Goal: Task Accomplishment & Management: Manage account settings

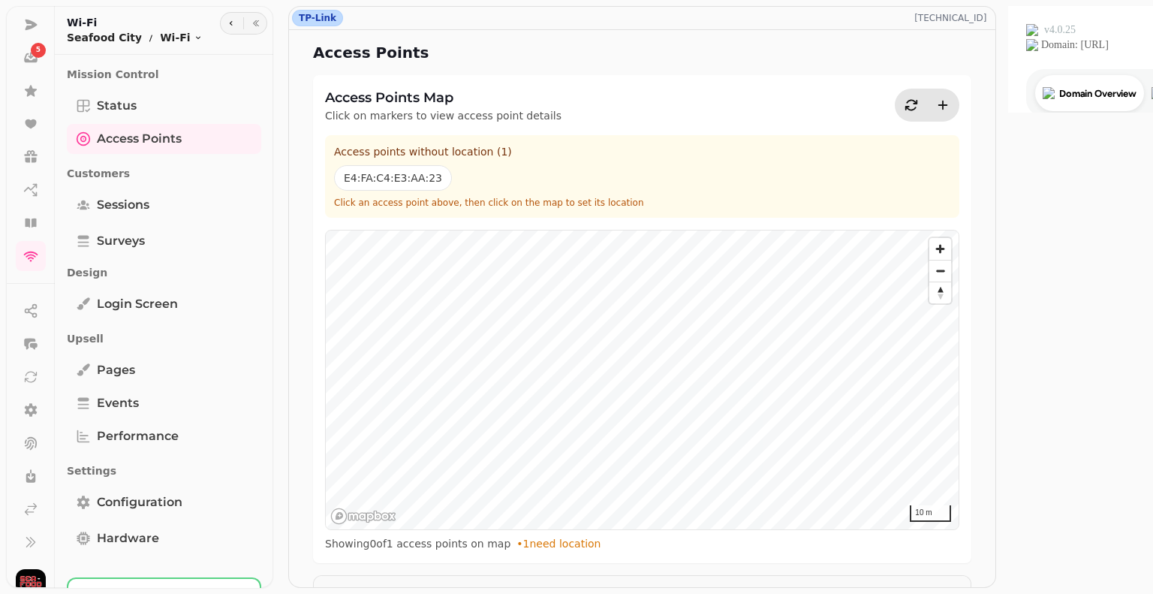
scroll to position [167, 0]
click at [27, 492] on icon at bounding box center [30, 491] width 15 height 15
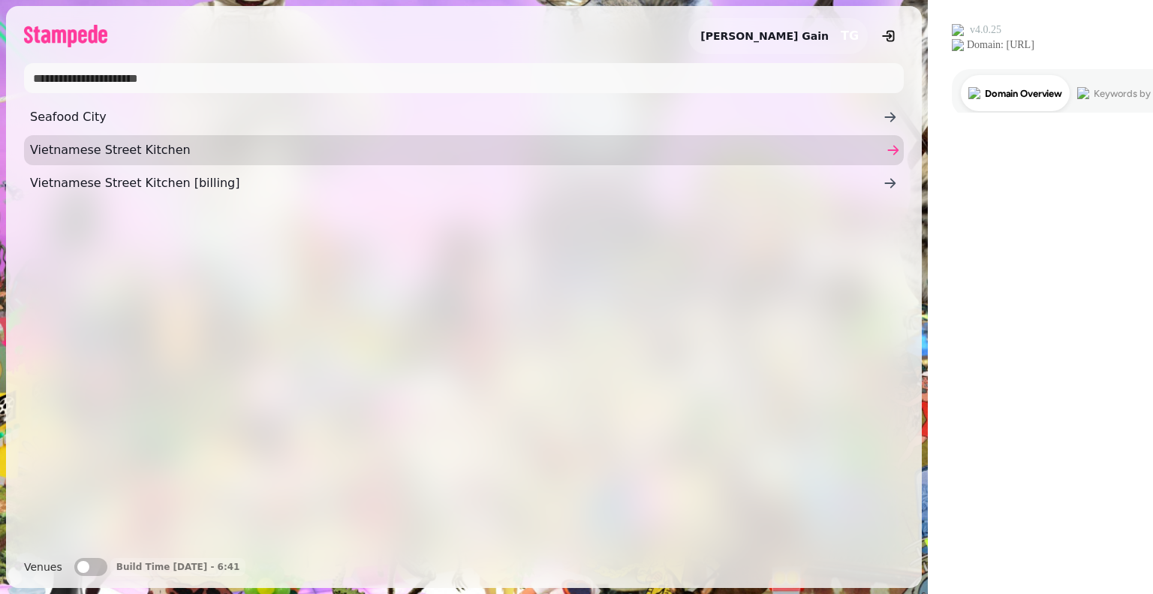
click at [82, 146] on span "Vietnamese Street Kitchen" at bounding box center [456, 150] width 853 height 18
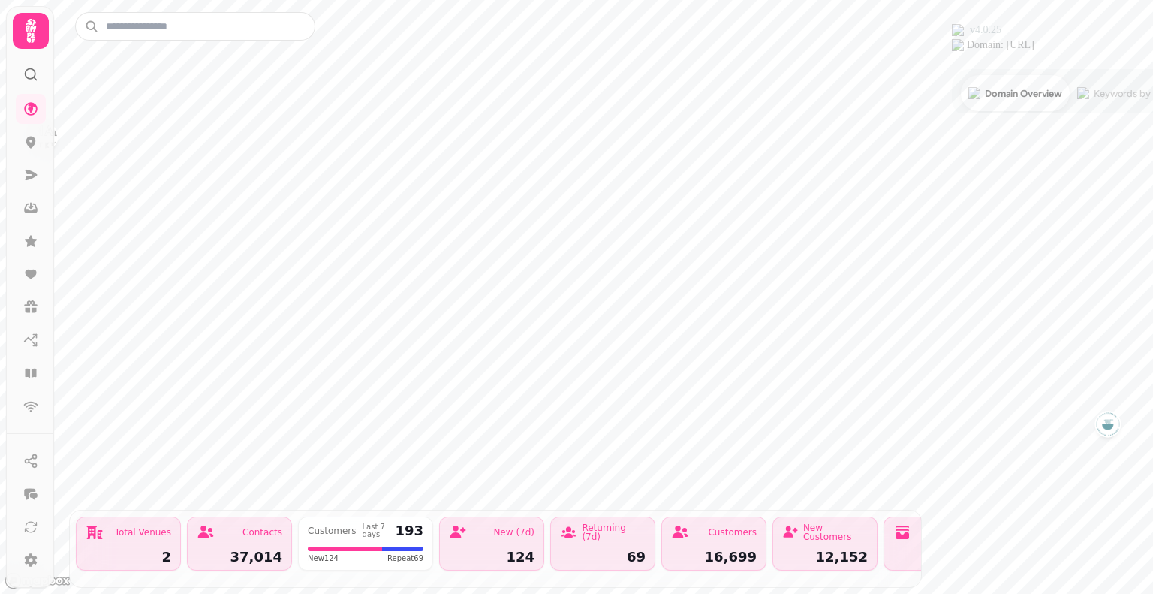
click at [27, 31] on icon at bounding box center [31, 31] width 11 height 24
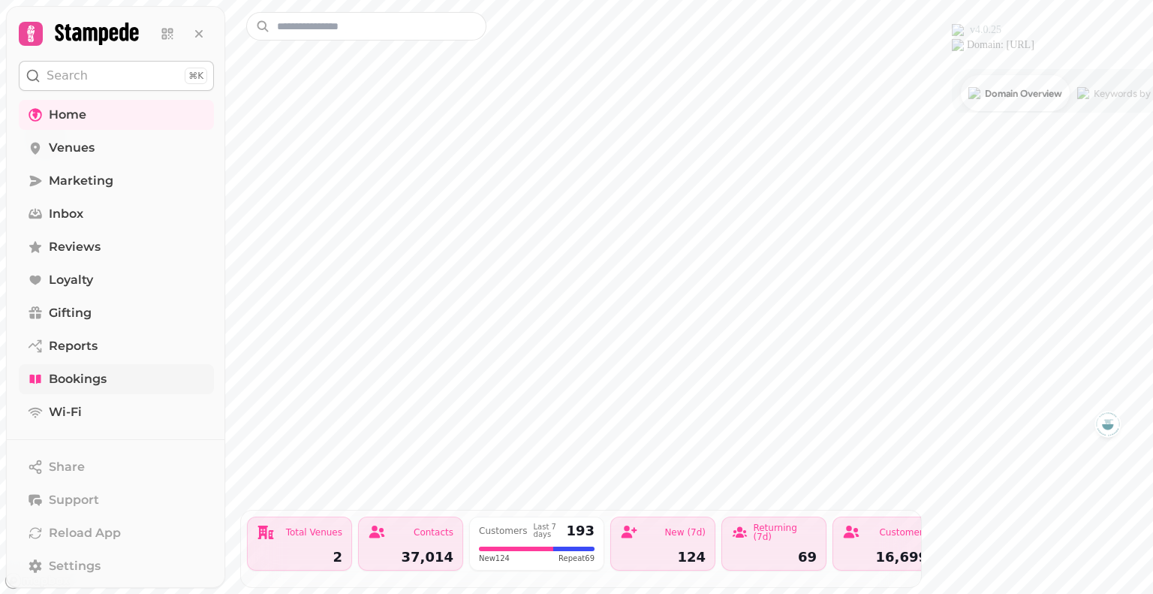
click at [62, 379] on span "Bookings" at bounding box center [78, 379] width 58 height 18
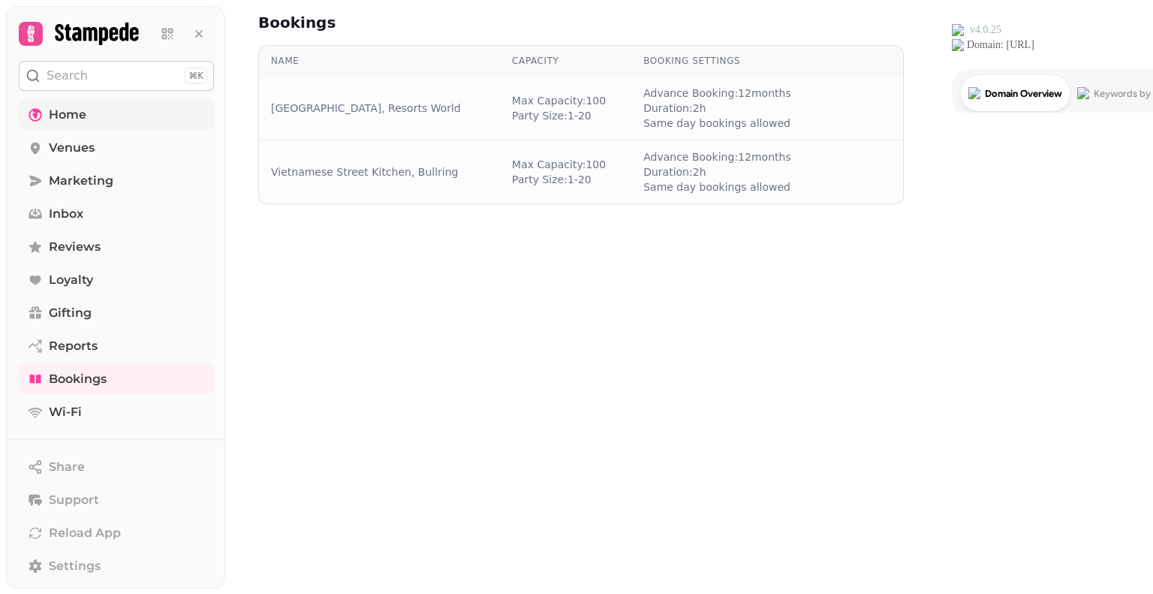
click at [53, 116] on span "Home" at bounding box center [68, 115] width 38 height 18
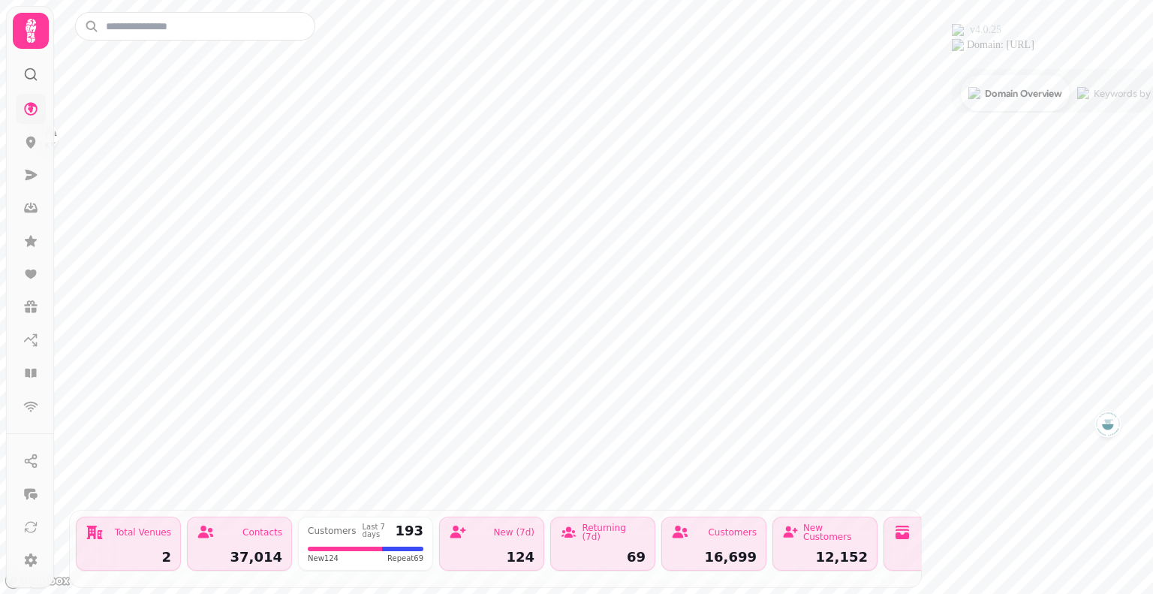
click at [20, 32] on icon at bounding box center [31, 31] width 30 height 30
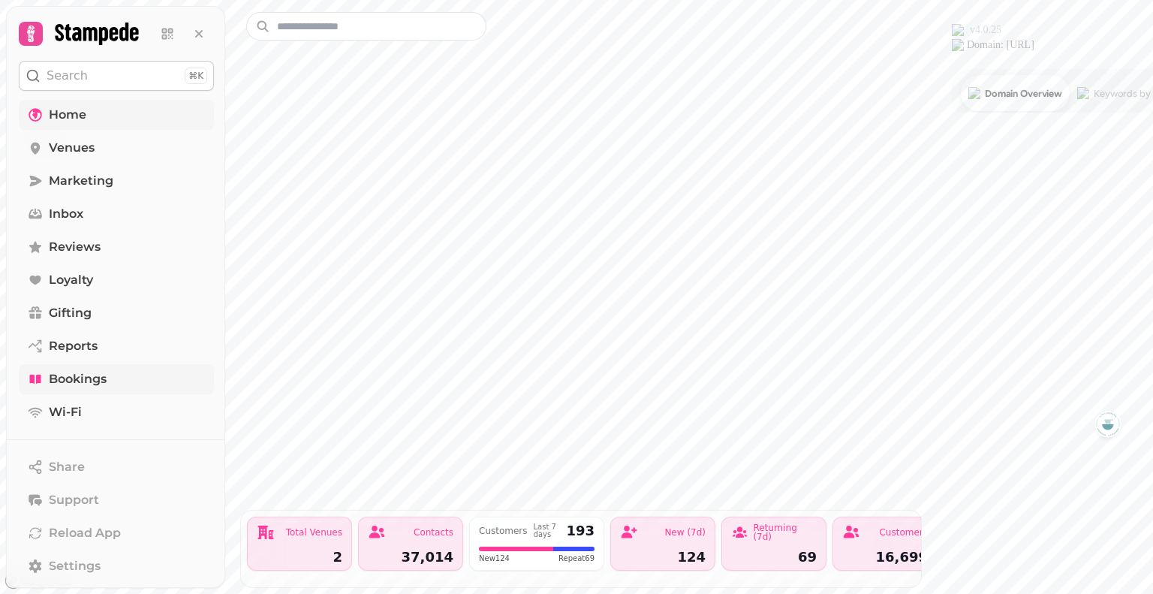
click at [72, 381] on span "Bookings" at bounding box center [78, 379] width 58 height 18
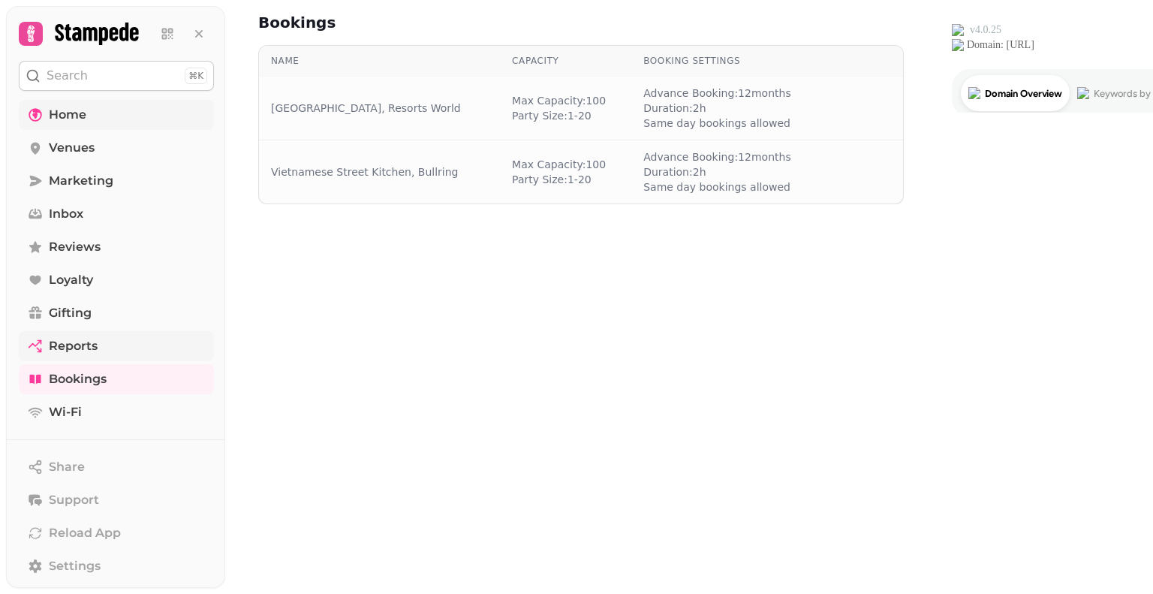
click at [62, 342] on span "Reports" at bounding box center [73, 346] width 49 height 18
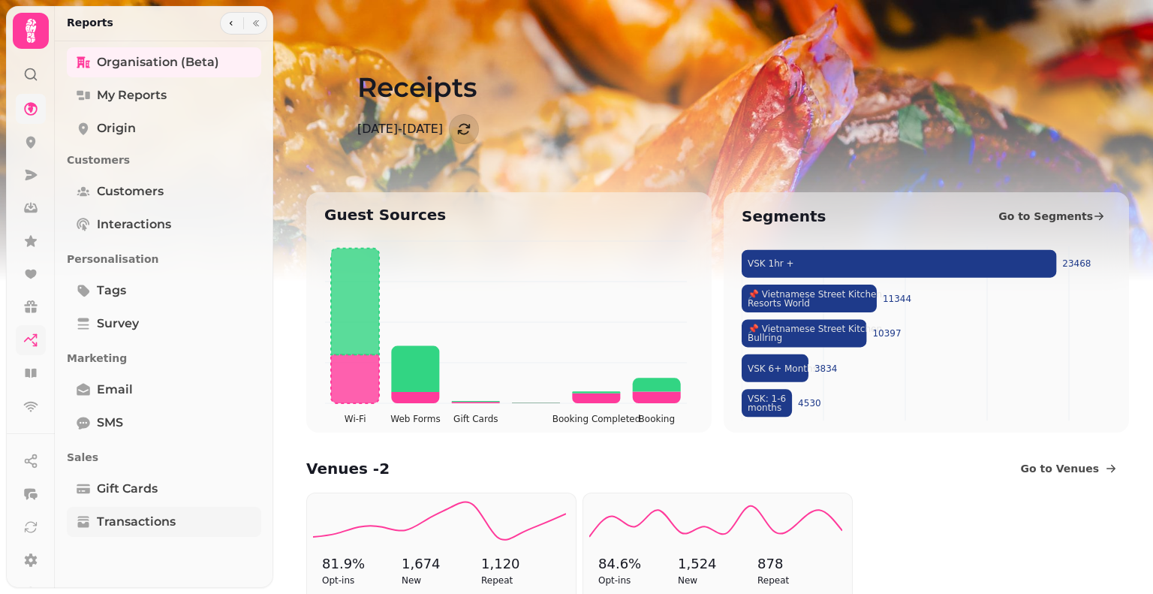
click at [113, 520] on span "Transactions" at bounding box center [136, 522] width 79 height 18
select select "**"
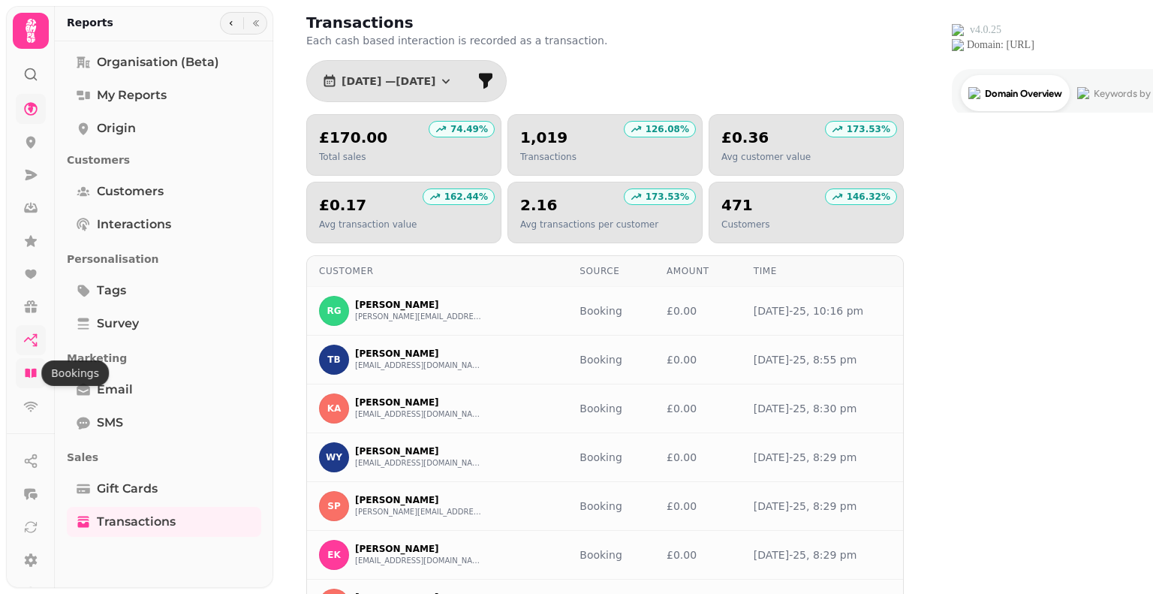
click at [28, 366] on icon at bounding box center [30, 373] width 15 height 15
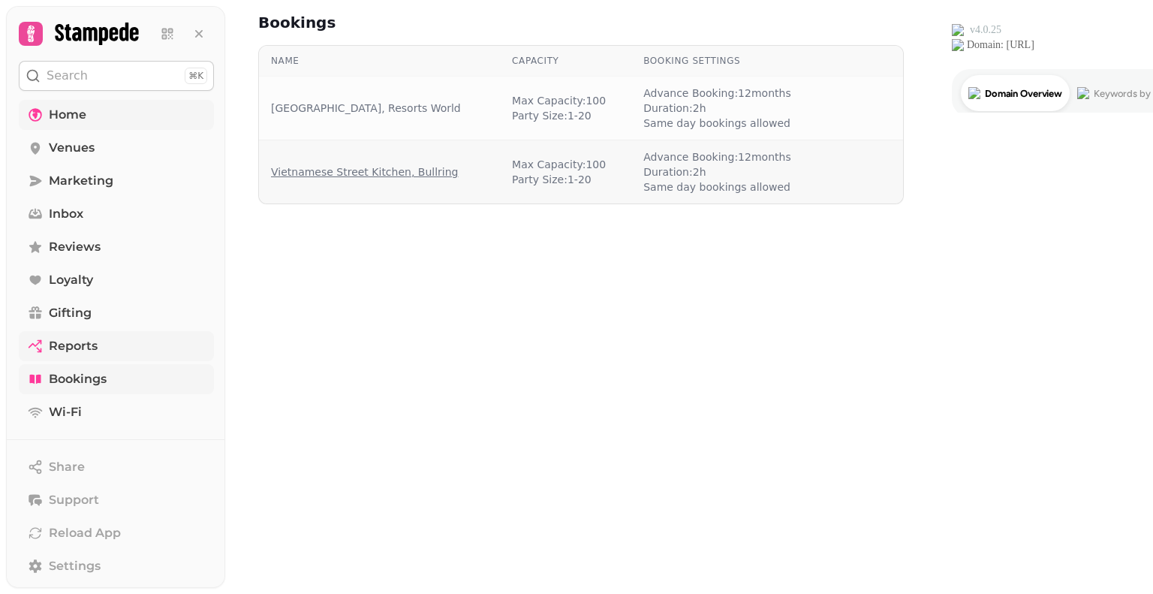
click at [363, 173] on link "Vietnamese Street Kitchen, Bullring" at bounding box center [365, 171] width 188 height 15
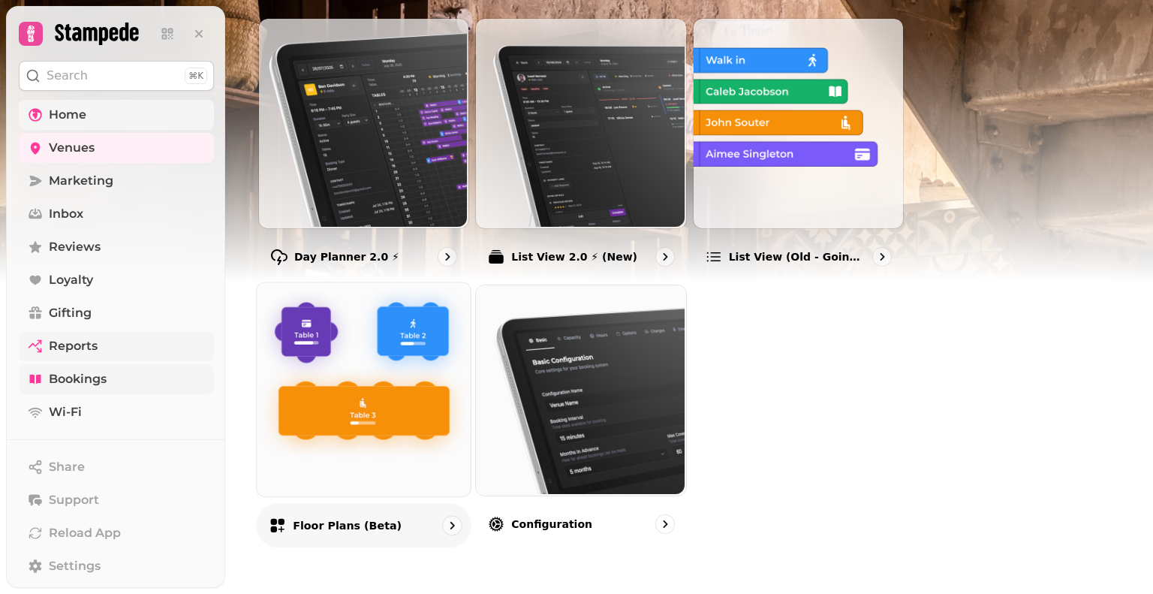
scroll to position [59, 0]
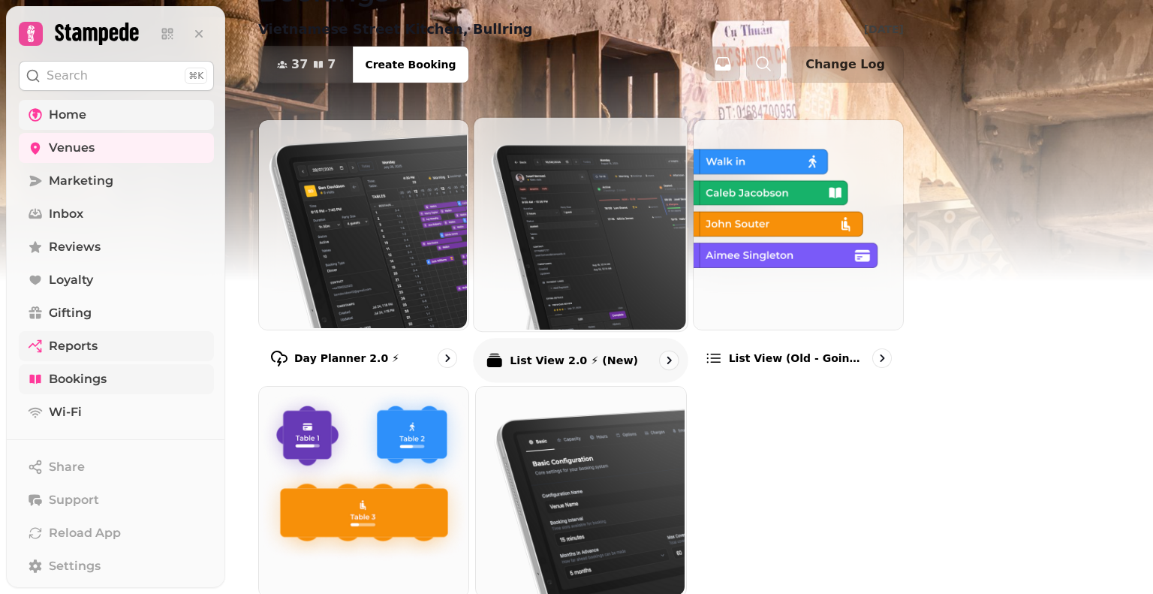
click at [686, 258] on img at bounding box center [579, 223] width 214 height 214
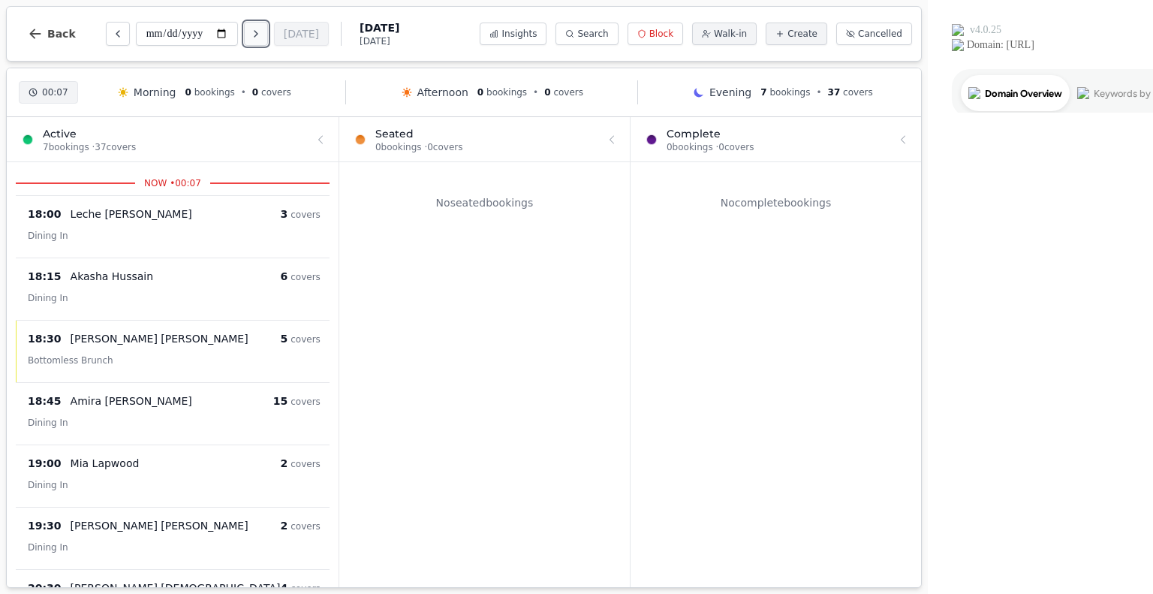
click at [261, 35] on icon "Next day" at bounding box center [256, 34] width 12 height 12
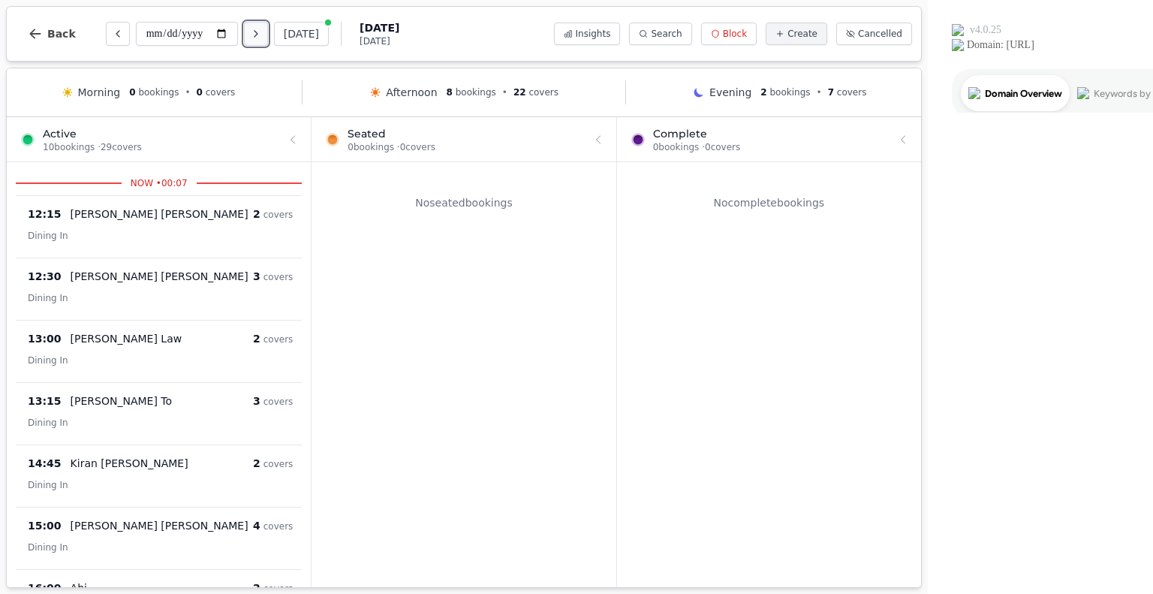
click at [261, 35] on icon "Next day" at bounding box center [256, 34] width 12 height 12
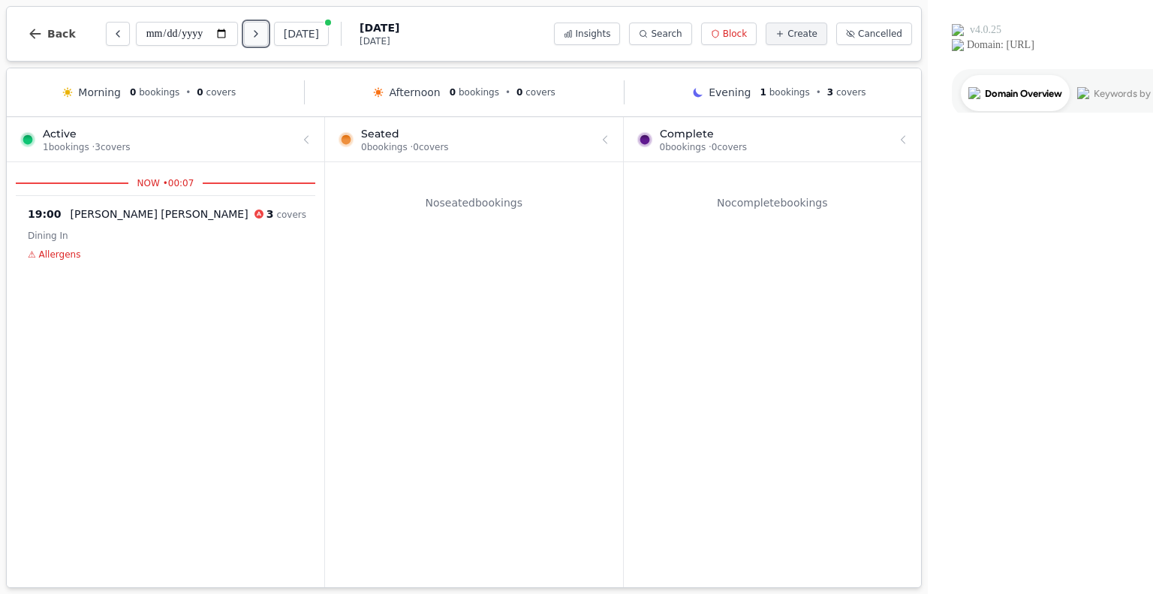
click at [260, 32] on icon "Next day" at bounding box center [256, 34] width 12 height 12
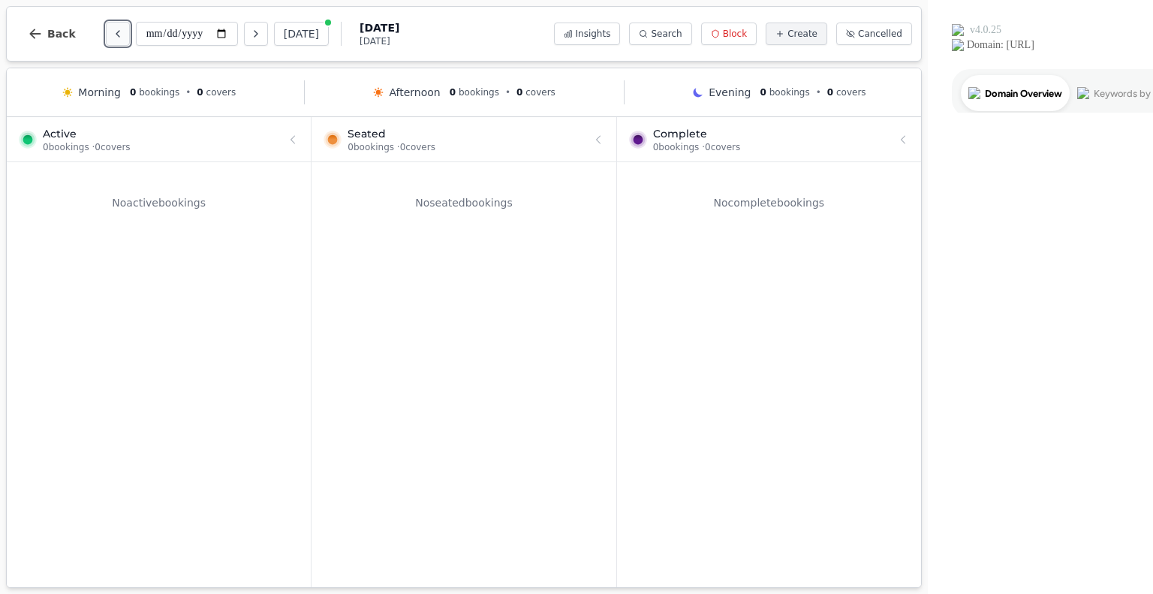
click at [116, 33] on icon "Previous day" at bounding box center [118, 34] width 12 height 12
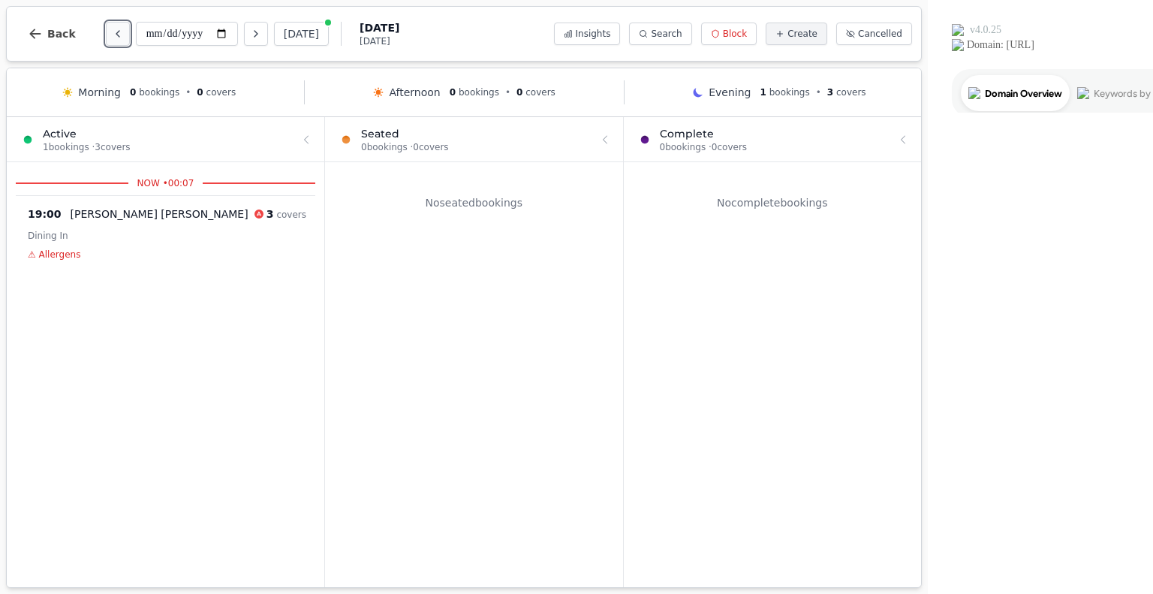
click at [116, 33] on icon "Previous day" at bounding box center [118, 34] width 12 height 12
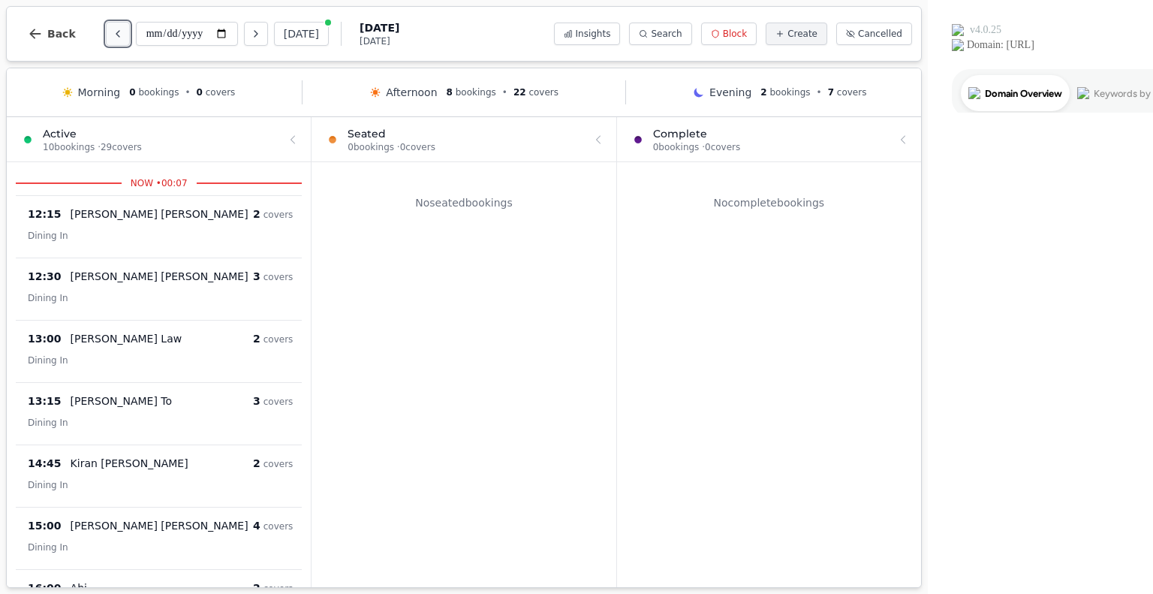
click at [116, 33] on icon "Previous day" at bounding box center [118, 34] width 12 height 12
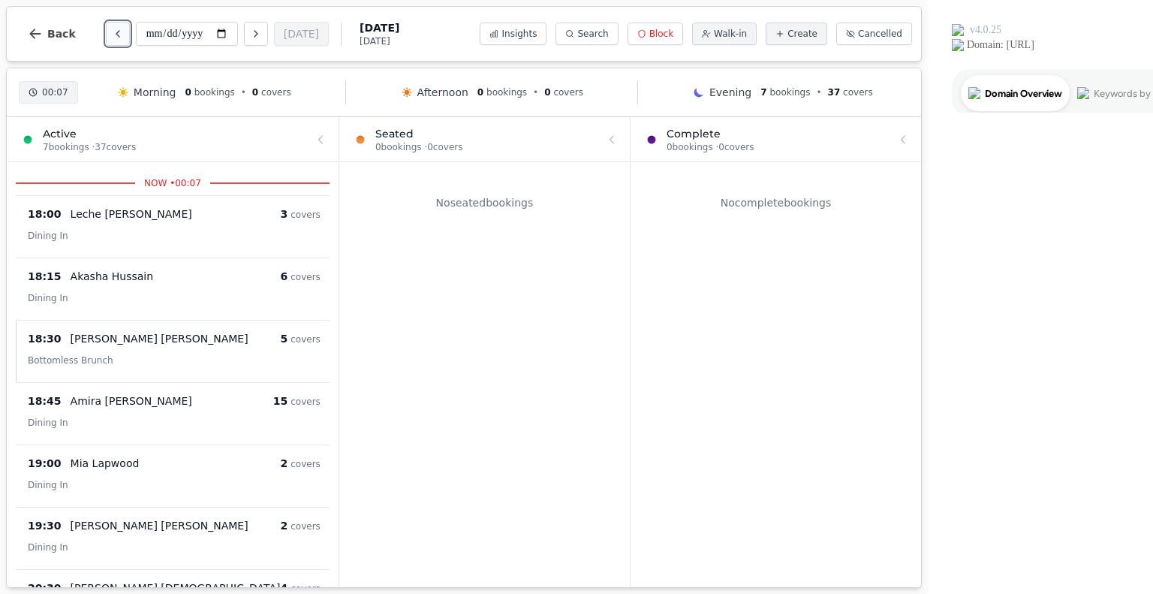
type input "**********"
click at [45, 28] on button "Back" at bounding box center [52, 34] width 72 height 36
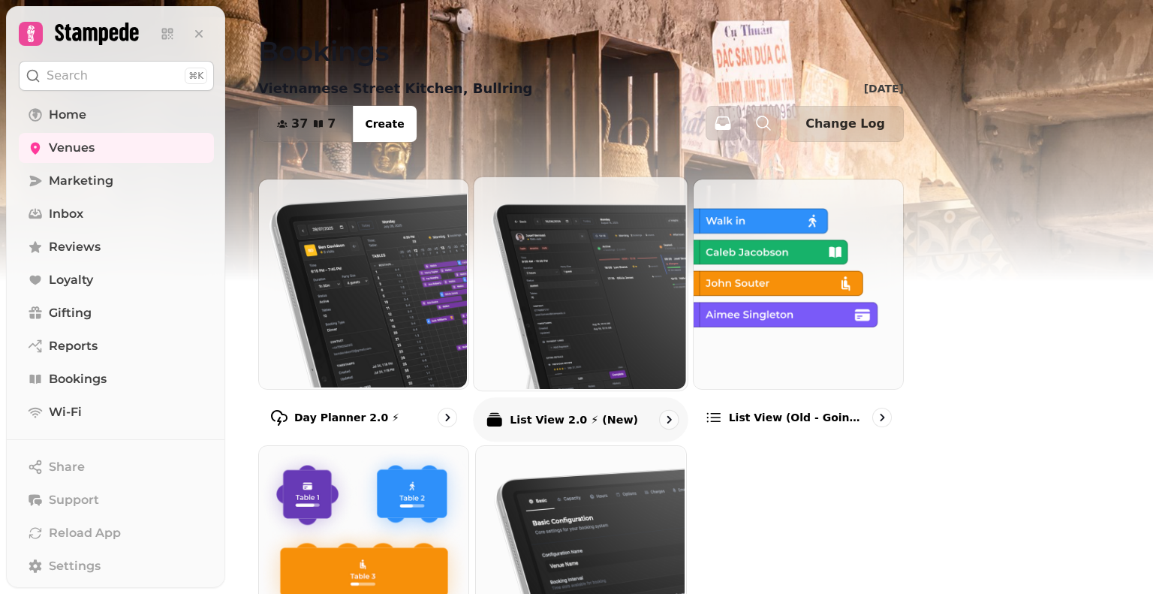
click at [686, 327] on img at bounding box center [579, 283] width 214 height 214
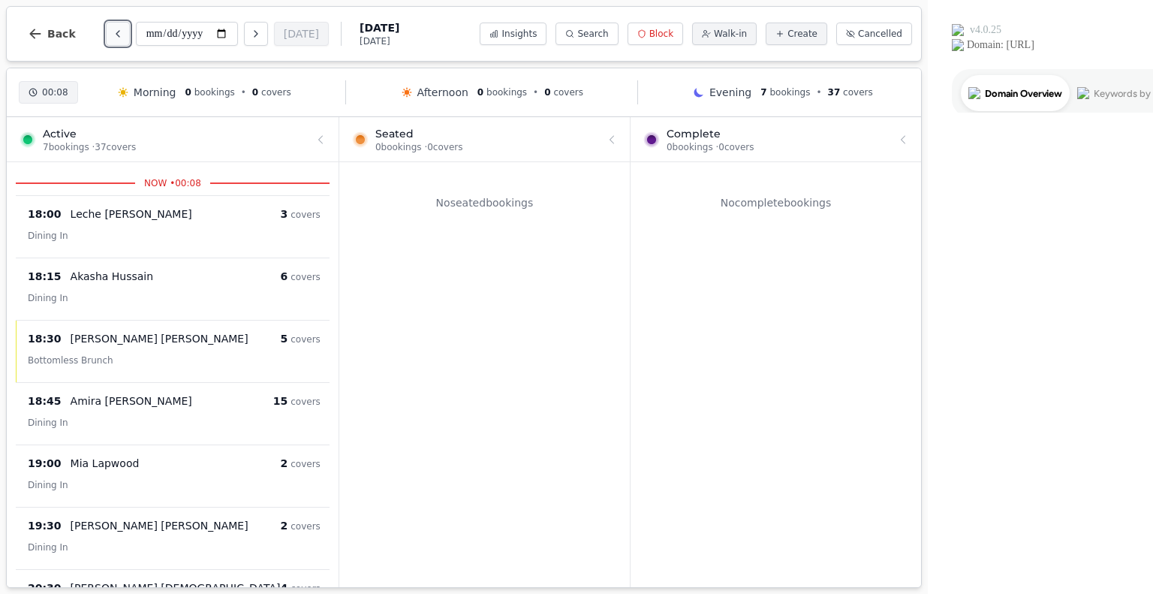
click at [116, 29] on icon "Previous day" at bounding box center [118, 34] width 12 height 12
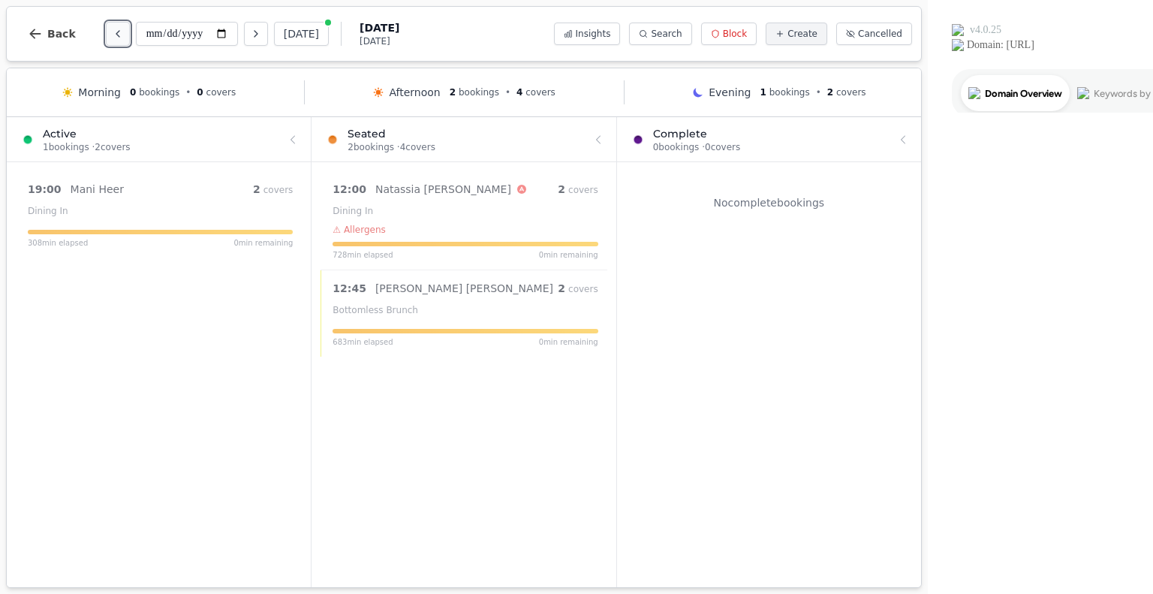
click at [114, 28] on icon "Previous day" at bounding box center [118, 34] width 12 height 12
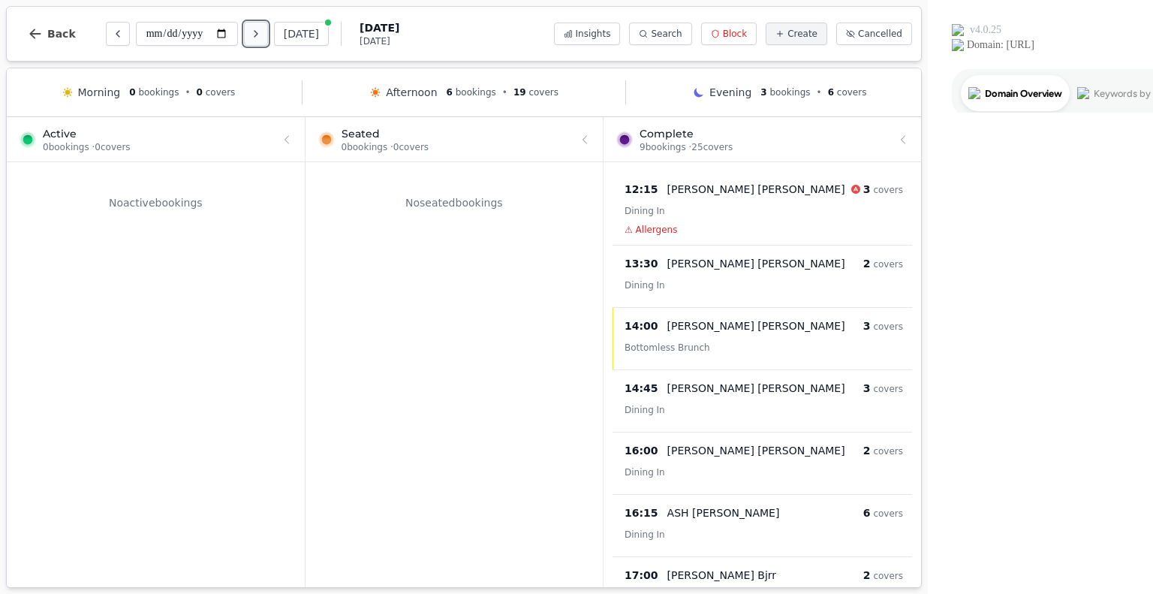
click at [260, 30] on icon "Next day" at bounding box center [256, 34] width 12 height 12
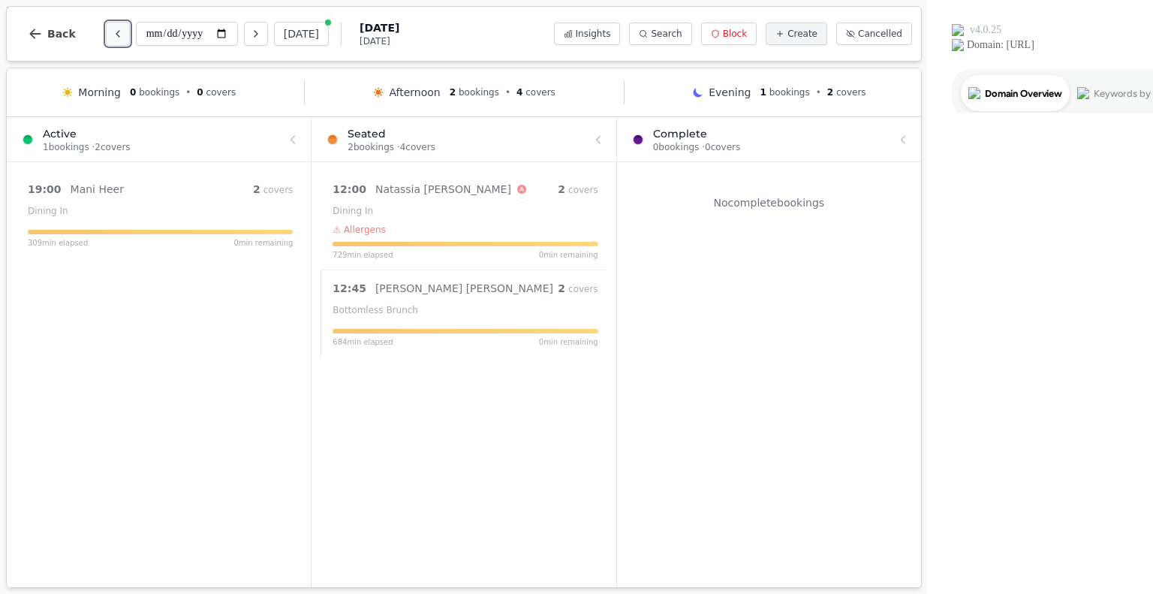
click at [114, 35] on icon "Previous day" at bounding box center [118, 34] width 12 height 12
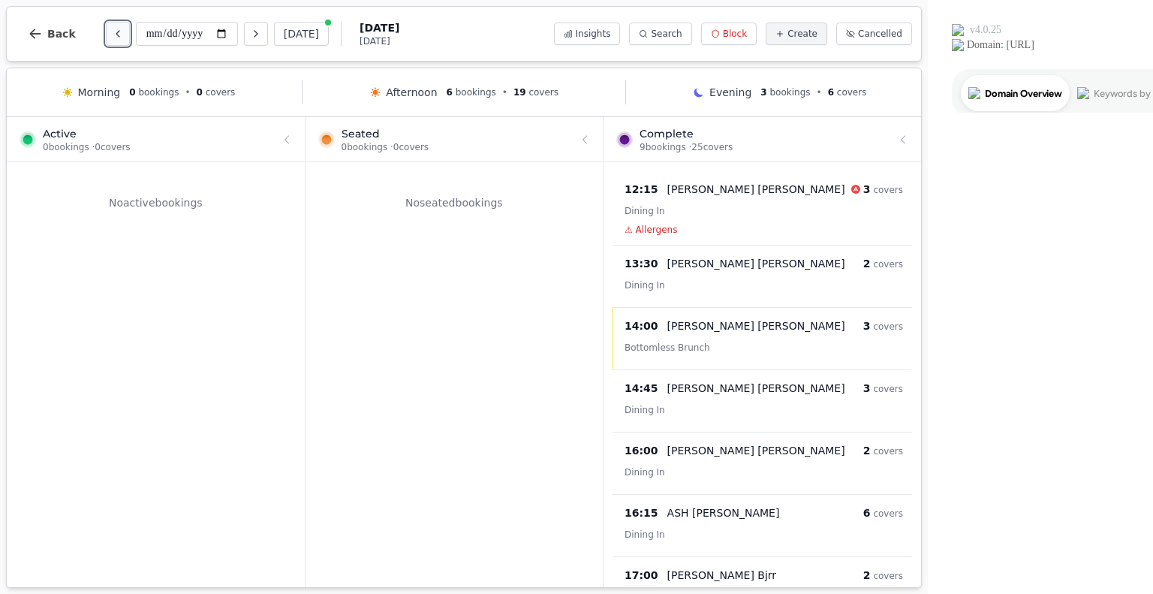
click at [114, 35] on icon "Previous day" at bounding box center [118, 34] width 12 height 12
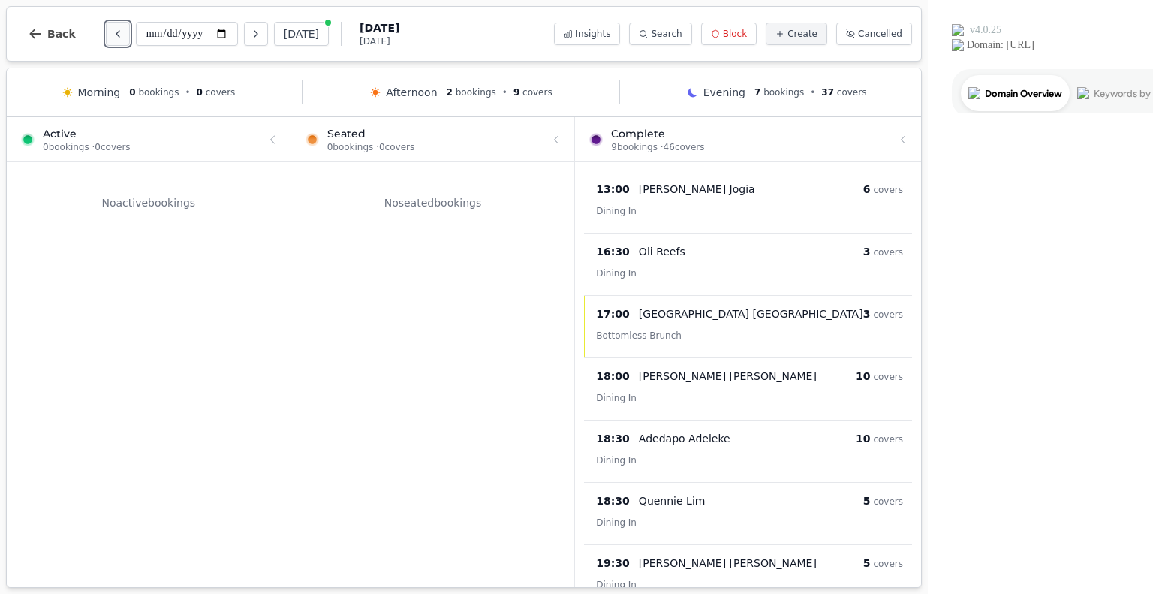
click at [114, 34] on icon "Previous day" at bounding box center [118, 34] width 12 height 12
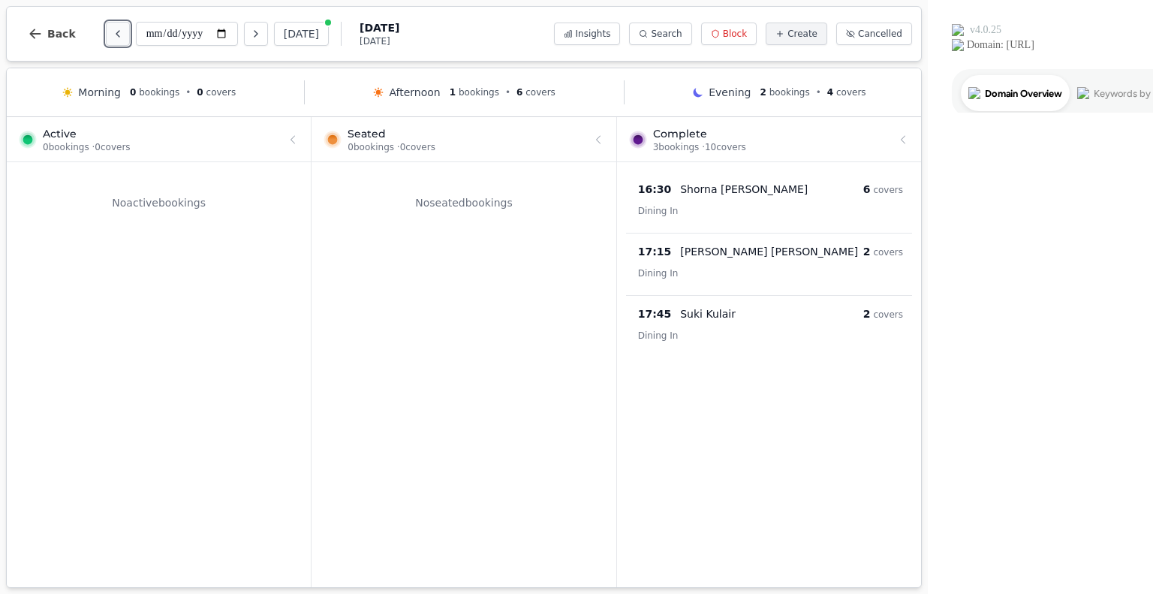
click at [114, 34] on icon "Previous day" at bounding box center [118, 34] width 12 height 12
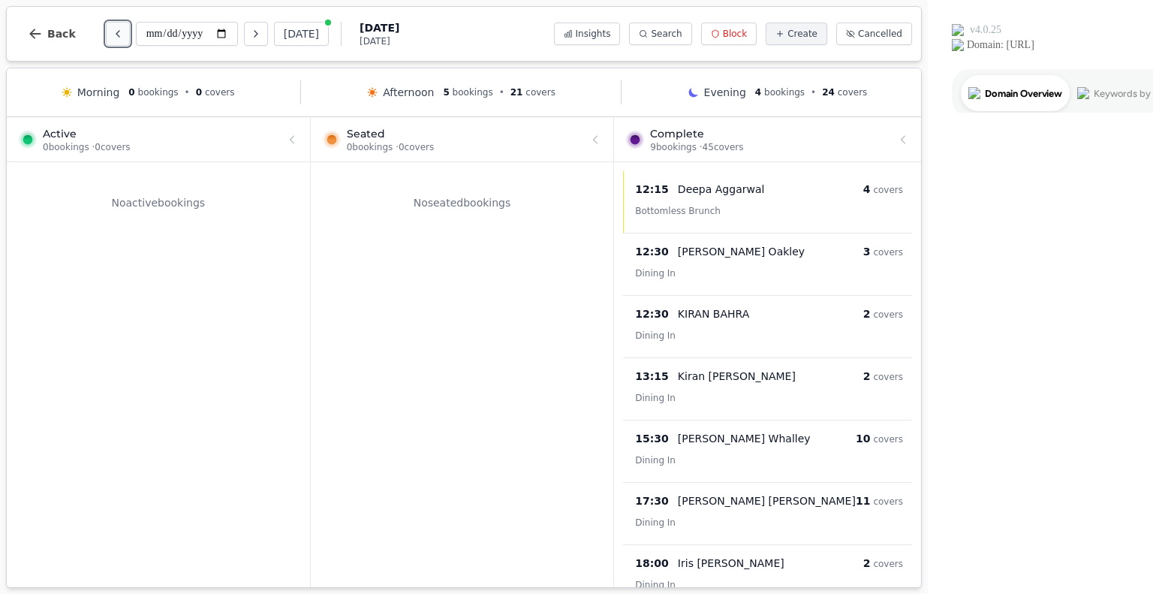
click at [114, 32] on icon "Previous day" at bounding box center [118, 34] width 12 height 12
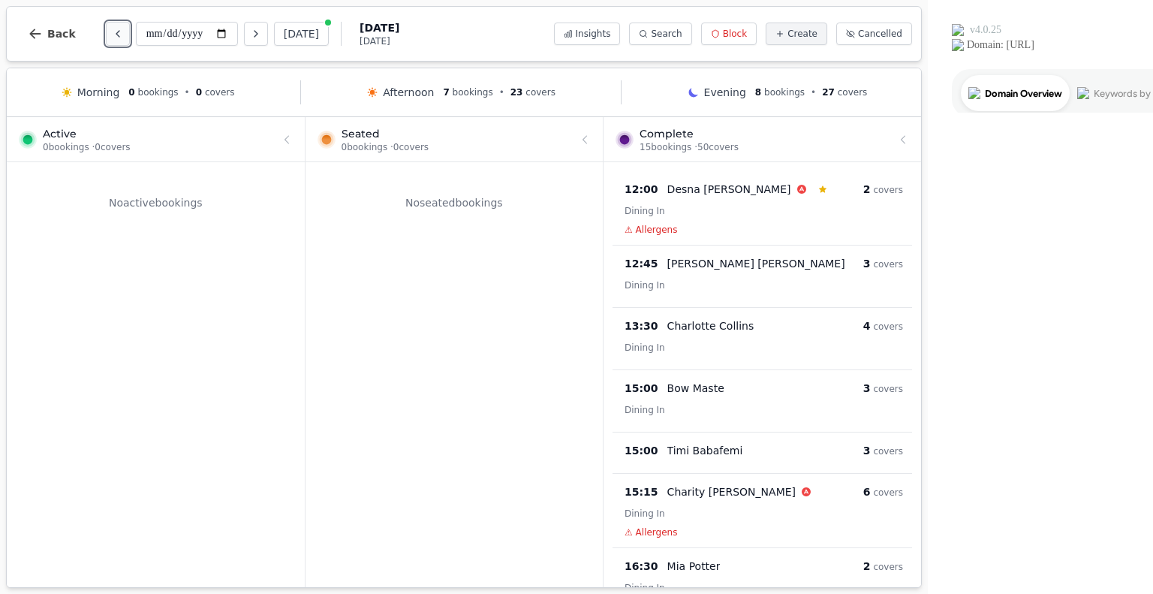
click at [114, 32] on icon "Previous day" at bounding box center [118, 34] width 12 height 12
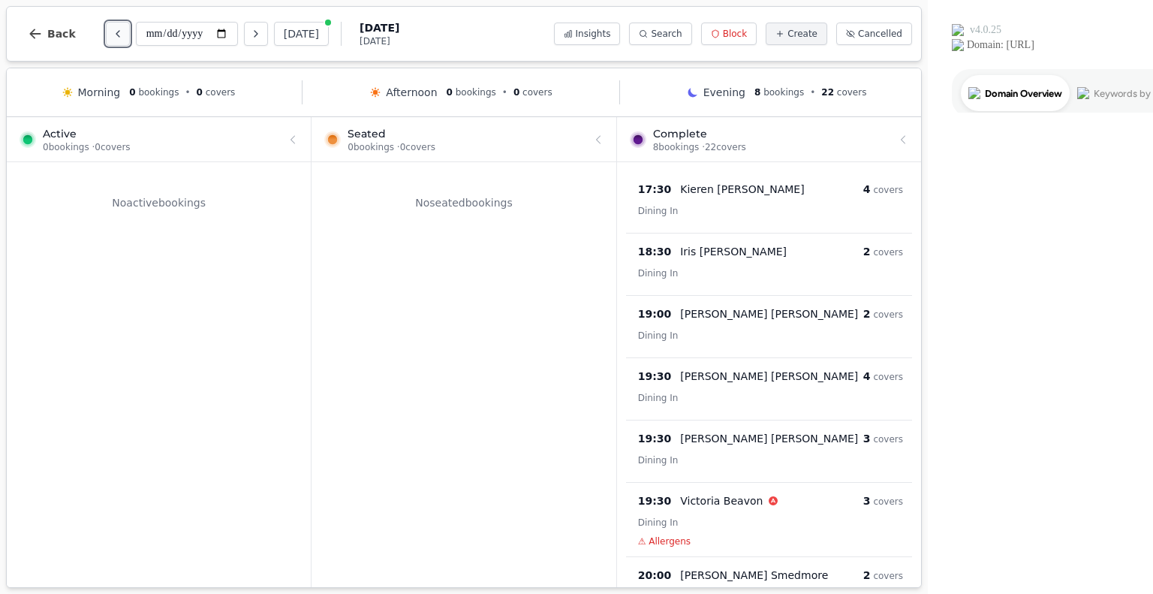
click at [114, 32] on icon "Previous day" at bounding box center [118, 34] width 12 height 12
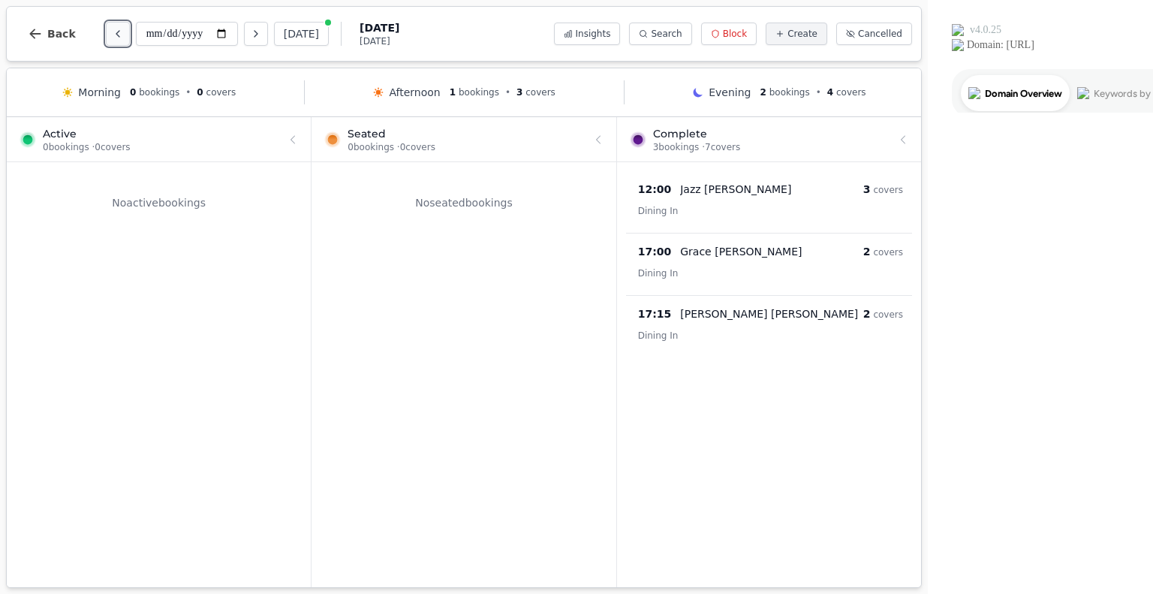
click at [114, 32] on icon "Previous day" at bounding box center [118, 34] width 12 height 12
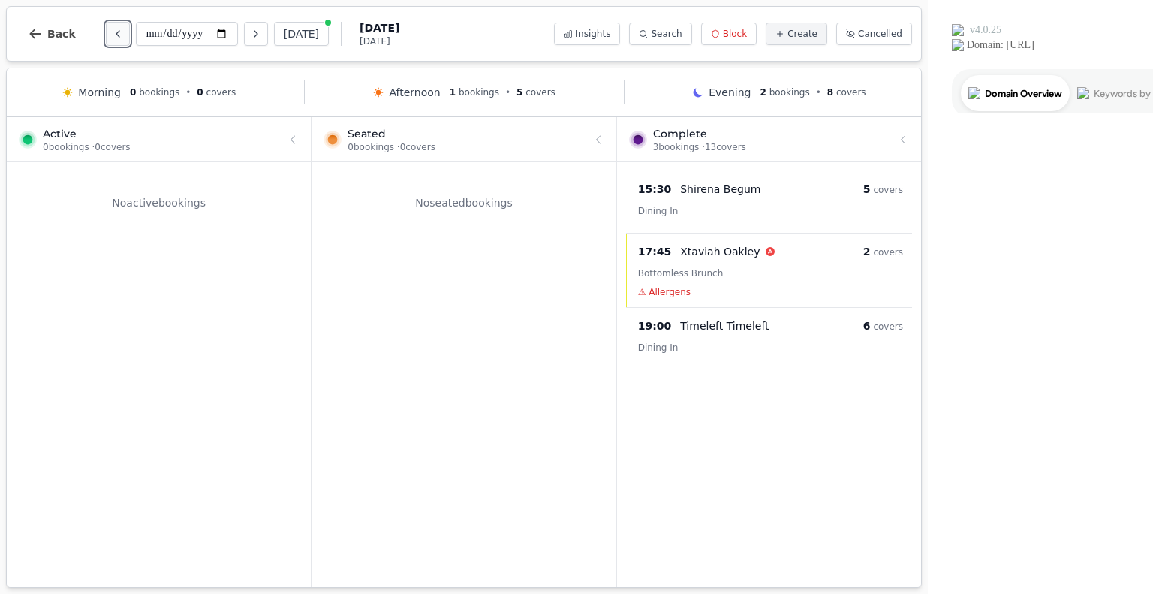
click at [114, 32] on icon "Previous day" at bounding box center [118, 34] width 12 height 12
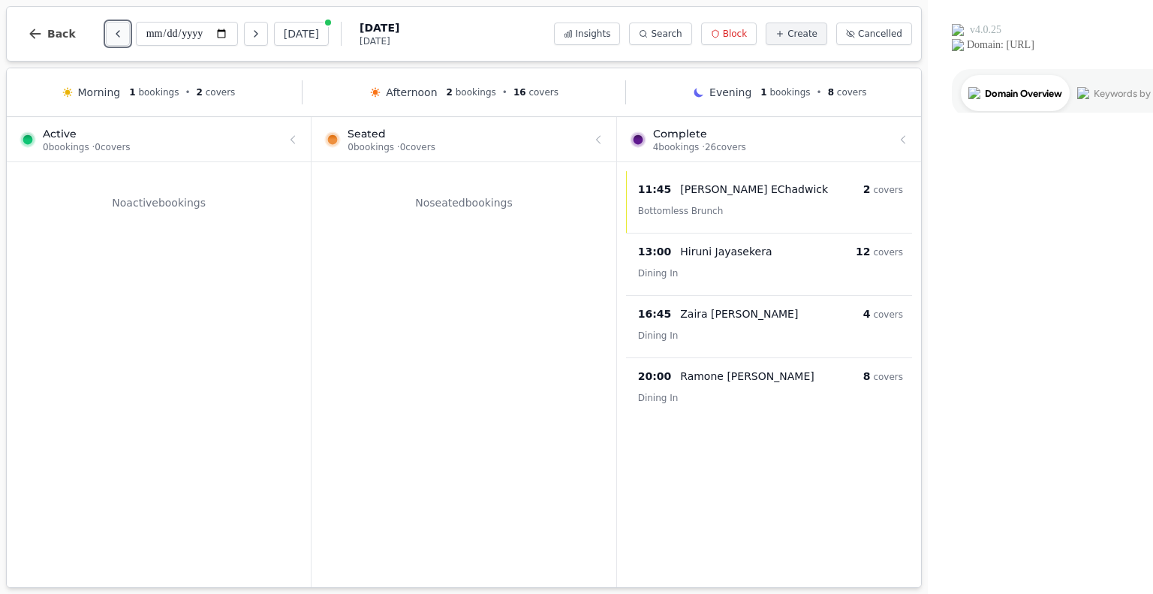
click at [114, 32] on icon "Previous day" at bounding box center [118, 34] width 12 height 12
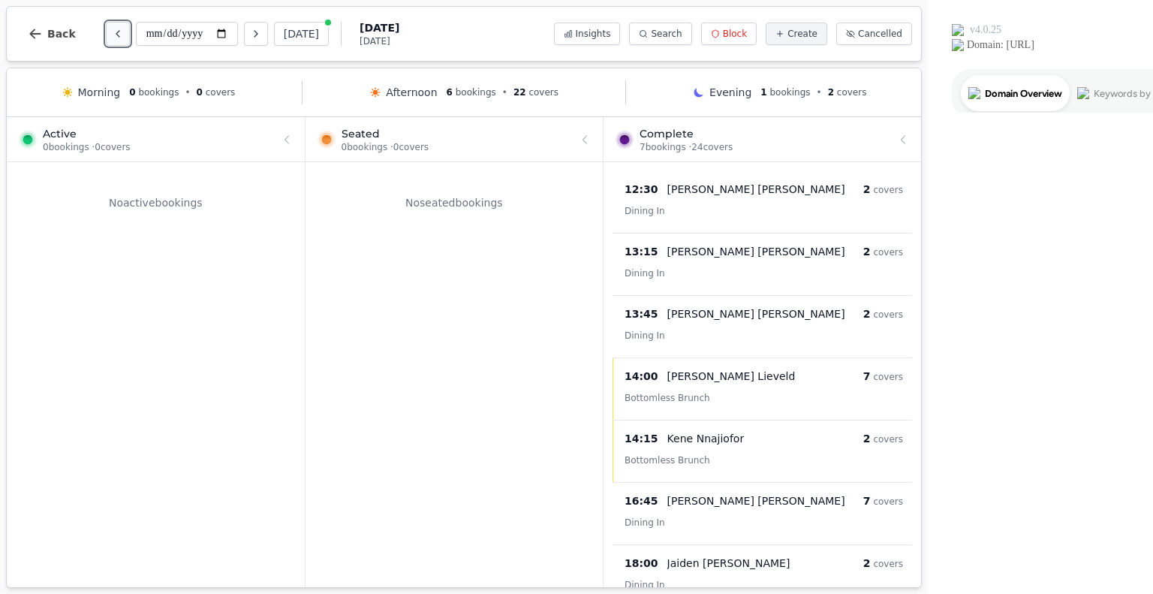
click at [114, 32] on icon "Previous day" at bounding box center [118, 34] width 12 height 12
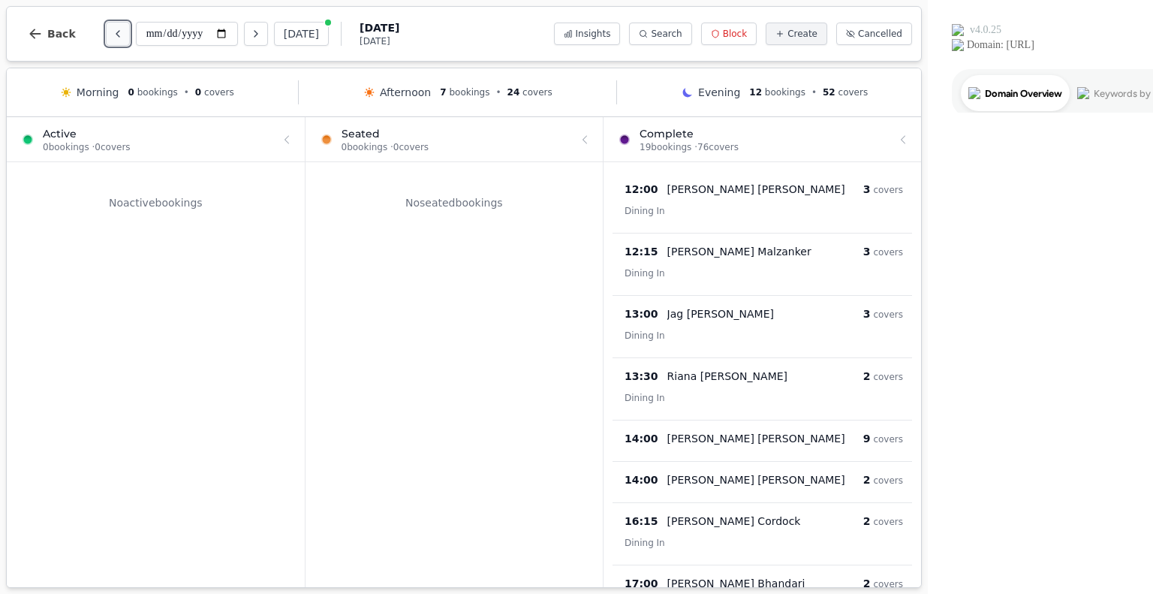
click at [114, 32] on icon "Previous day" at bounding box center [118, 34] width 12 height 12
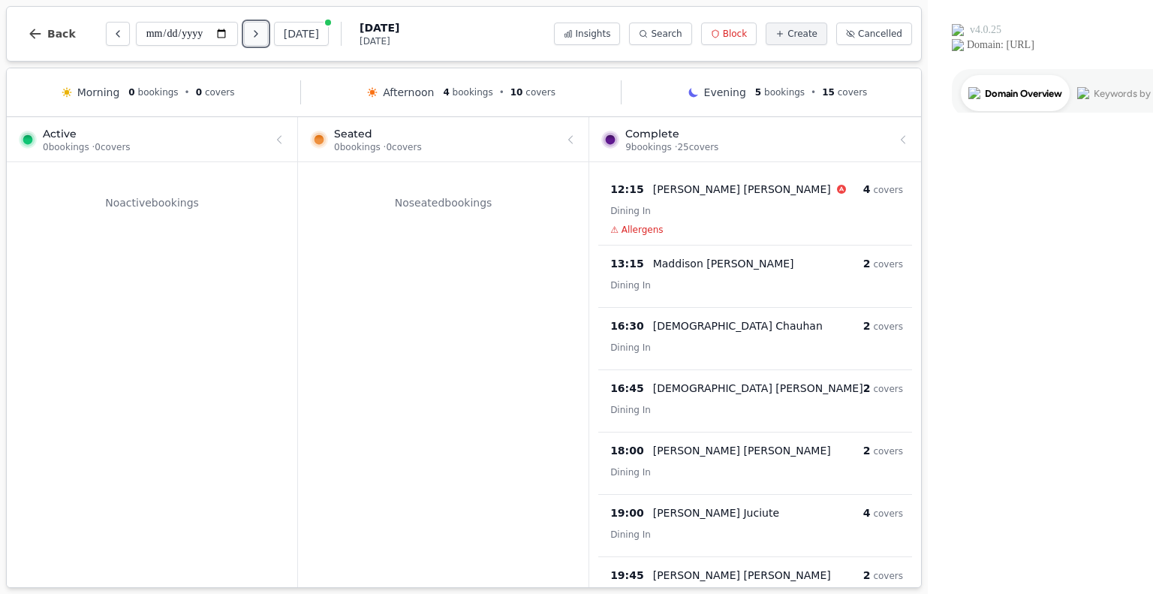
click at [254, 28] on icon "Next day" at bounding box center [256, 34] width 12 height 12
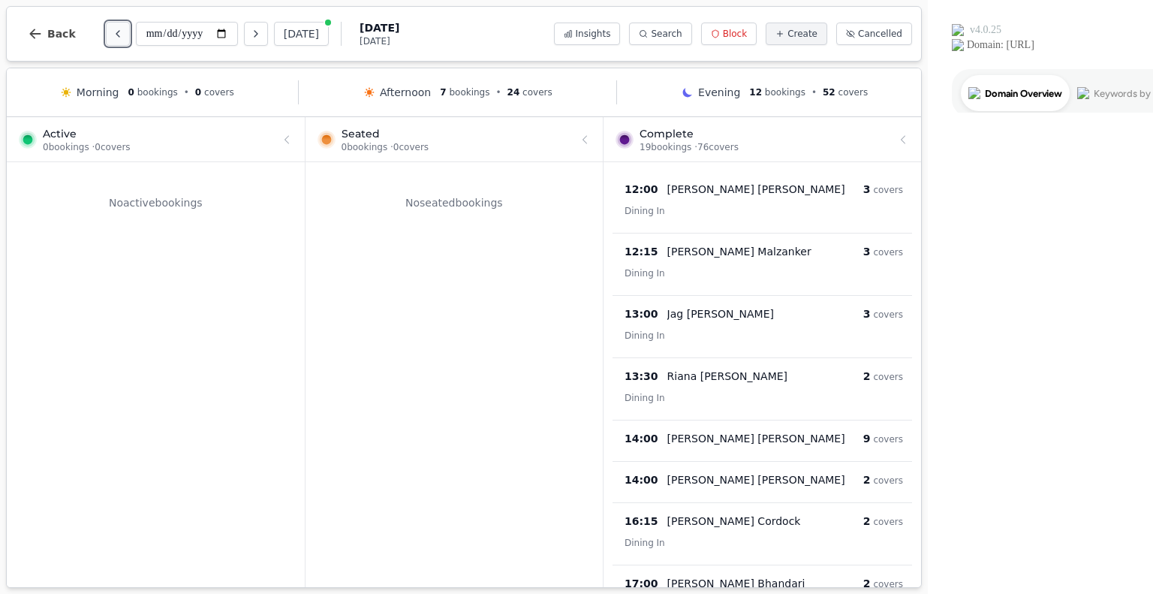
click at [115, 29] on icon "Previous day" at bounding box center [118, 34] width 12 height 12
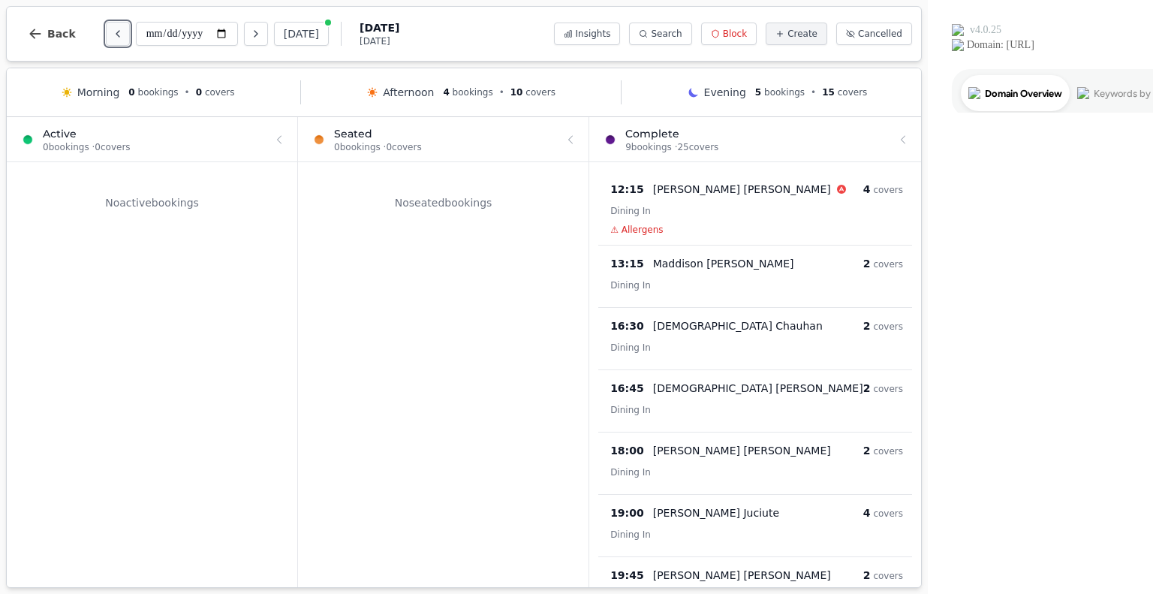
click at [115, 29] on icon "Previous day" at bounding box center [118, 34] width 12 height 12
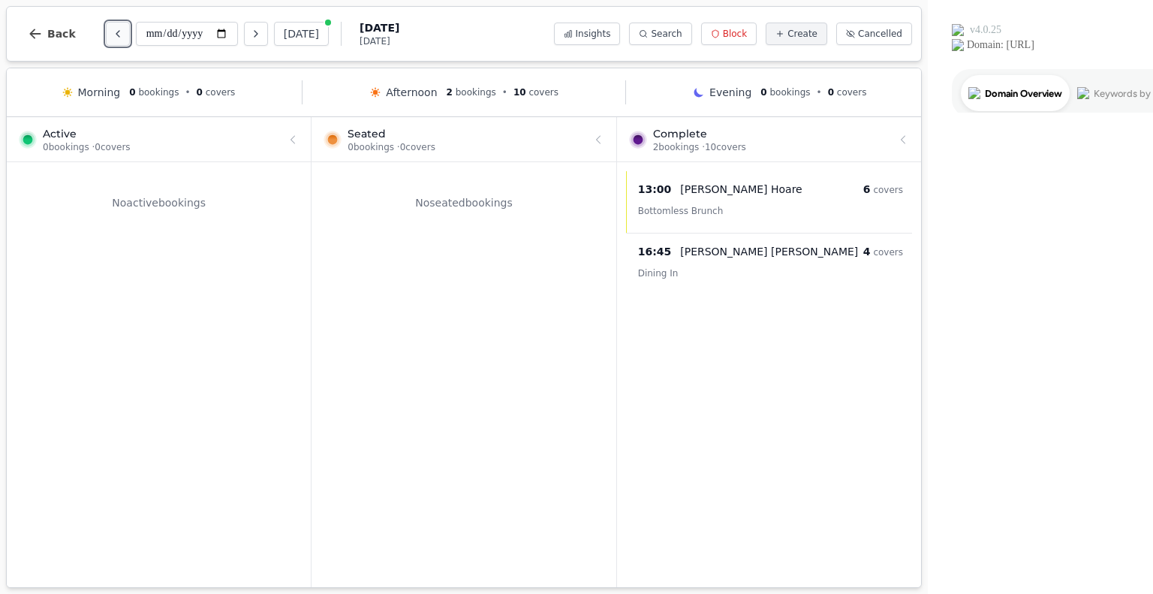
click at [115, 29] on icon "Previous day" at bounding box center [118, 34] width 12 height 12
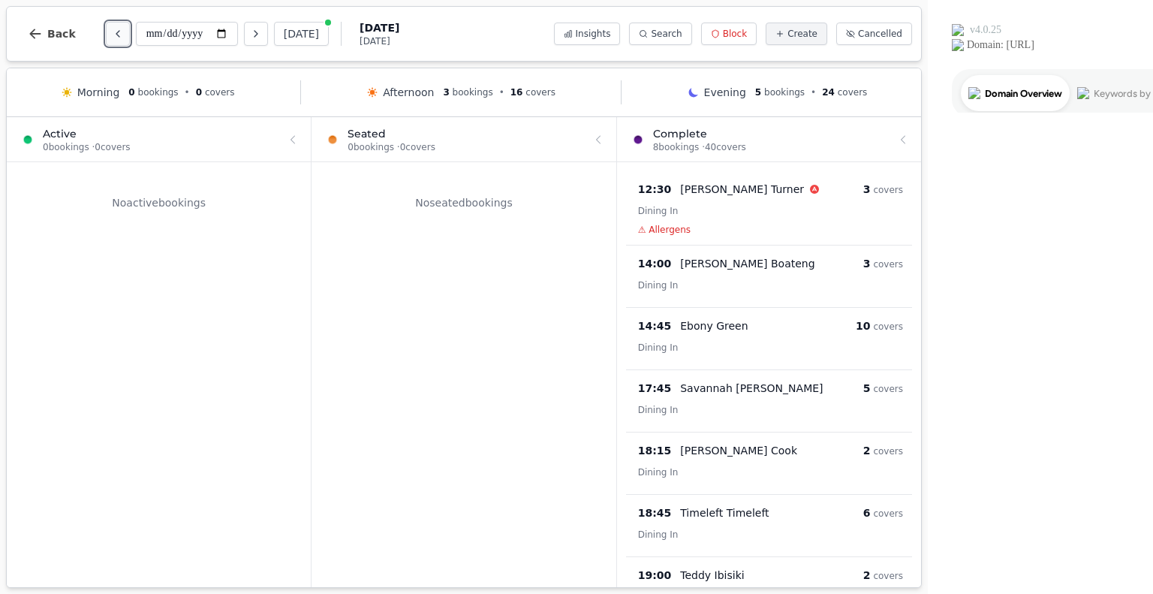
click at [115, 29] on icon "Previous day" at bounding box center [118, 34] width 12 height 12
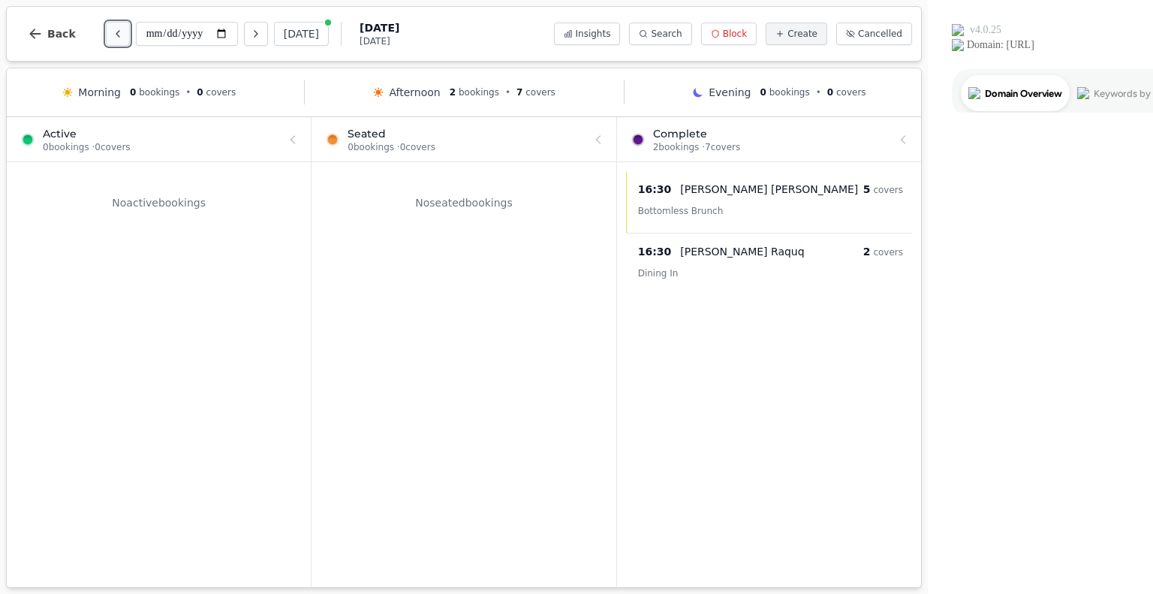
click at [115, 29] on icon "Previous day" at bounding box center [118, 34] width 12 height 12
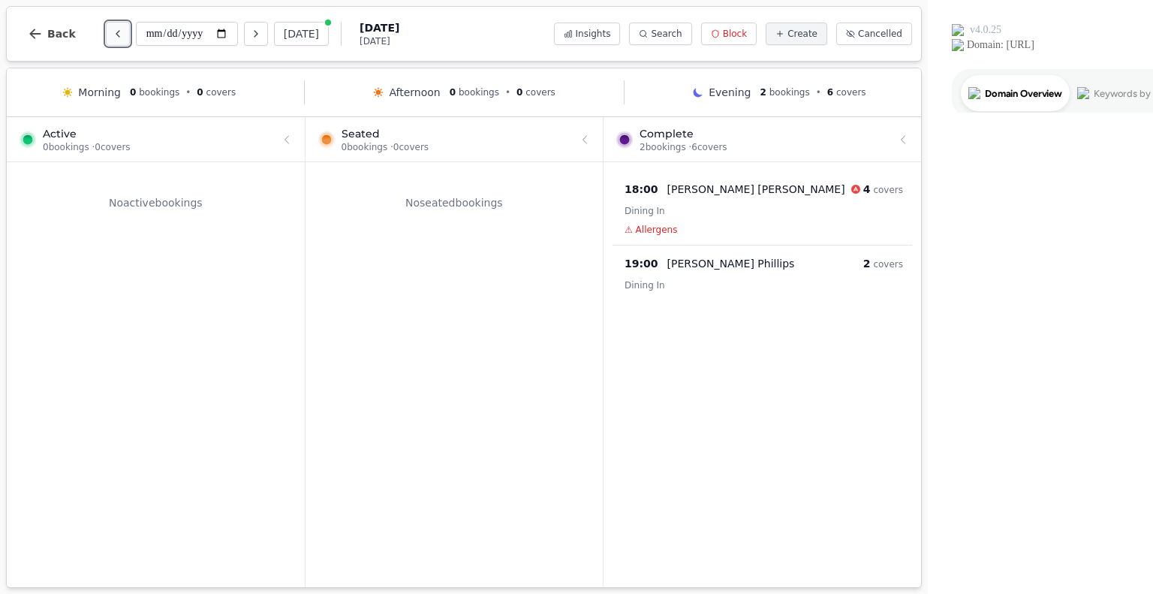
click at [115, 29] on icon "Previous day" at bounding box center [118, 34] width 12 height 12
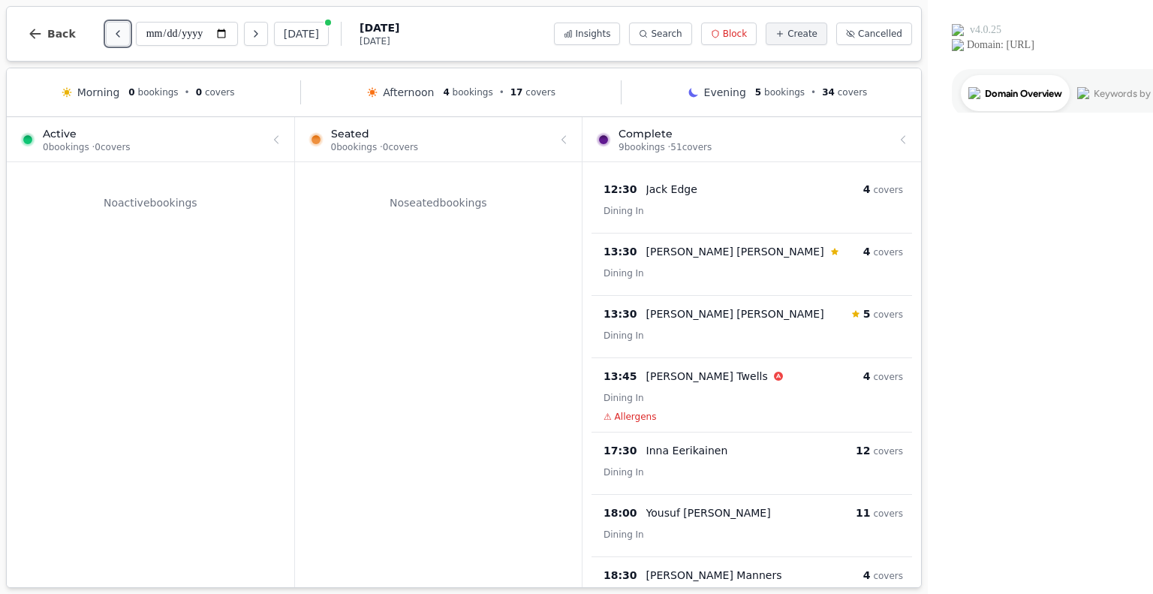
click at [115, 29] on icon "Previous day" at bounding box center [118, 34] width 12 height 12
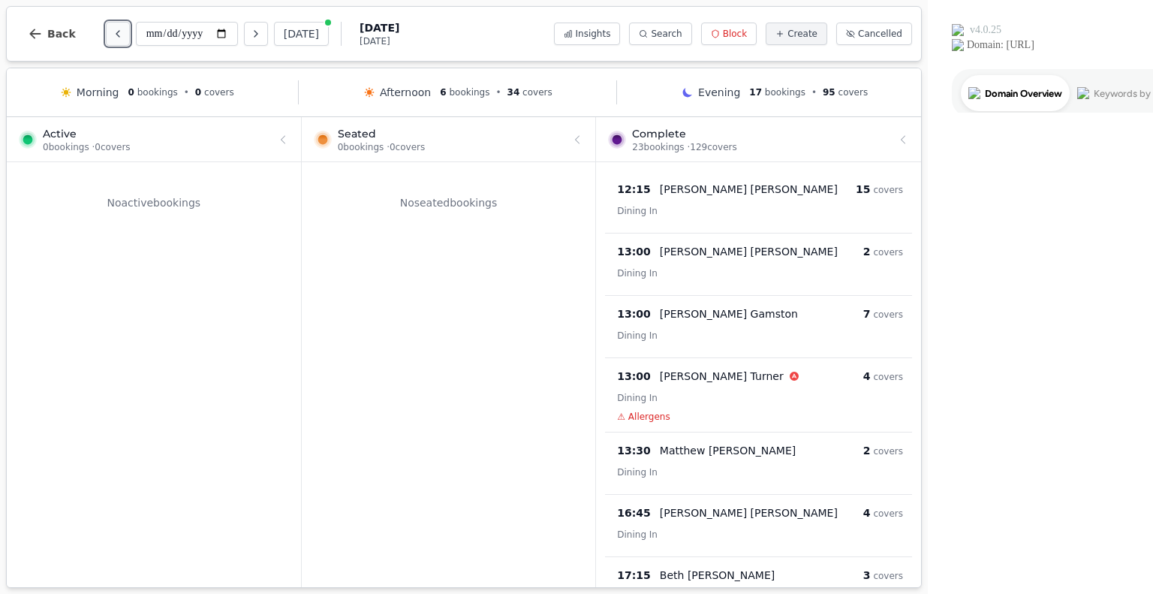
click at [115, 28] on icon "Previous day" at bounding box center [118, 34] width 12 height 12
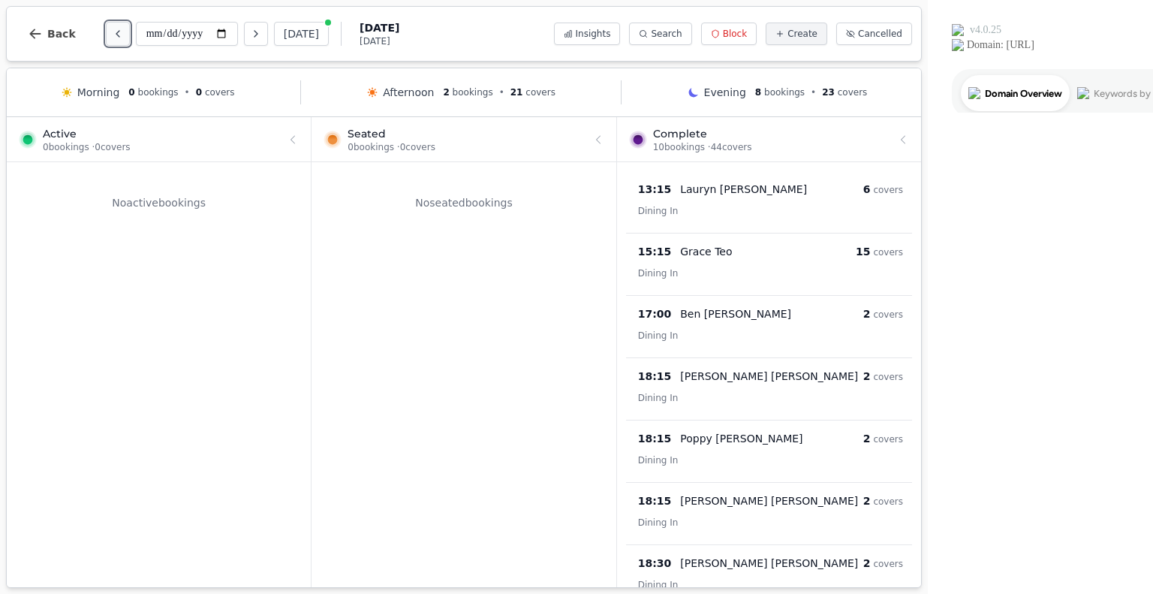
click at [115, 28] on icon "Previous day" at bounding box center [118, 34] width 12 height 12
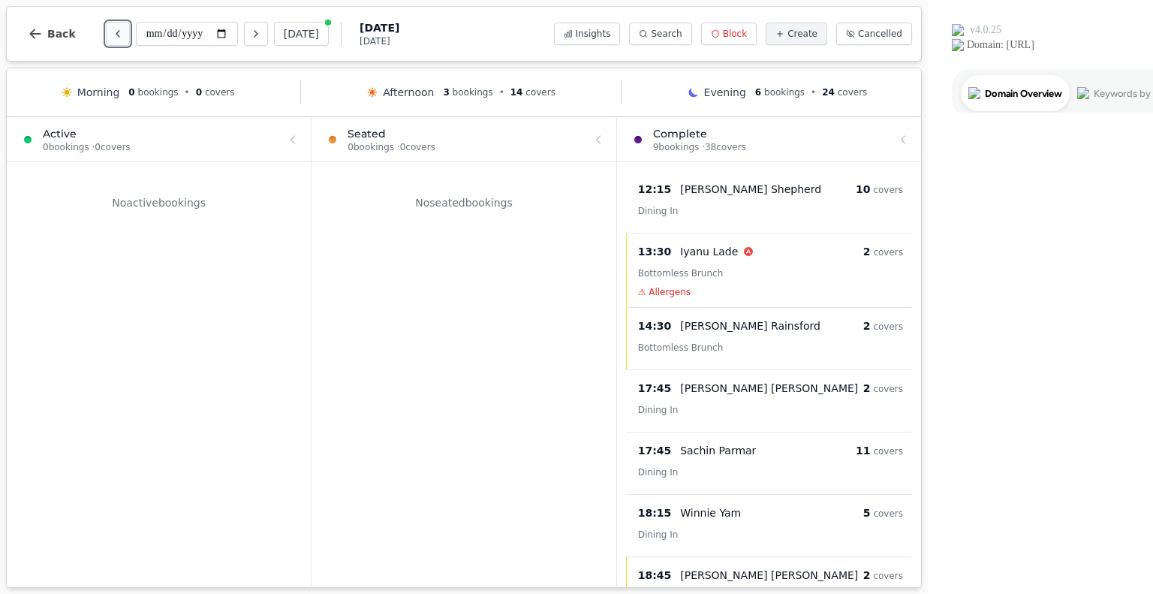
click at [115, 28] on icon "Previous day" at bounding box center [118, 34] width 12 height 12
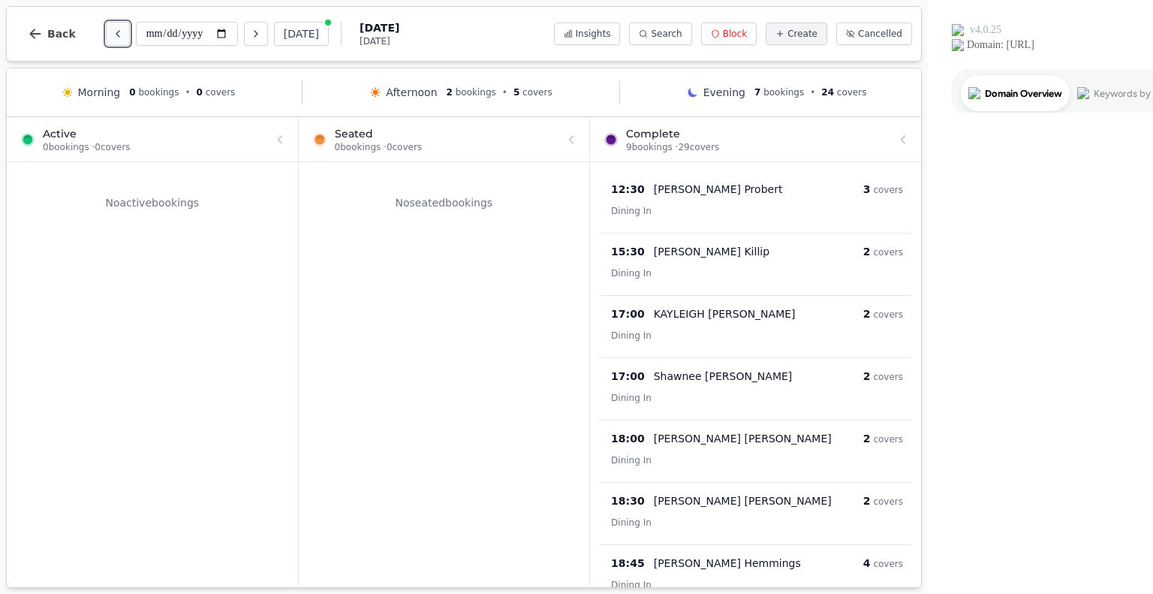
click at [115, 28] on icon "Previous day" at bounding box center [118, 34] width 12 height 12
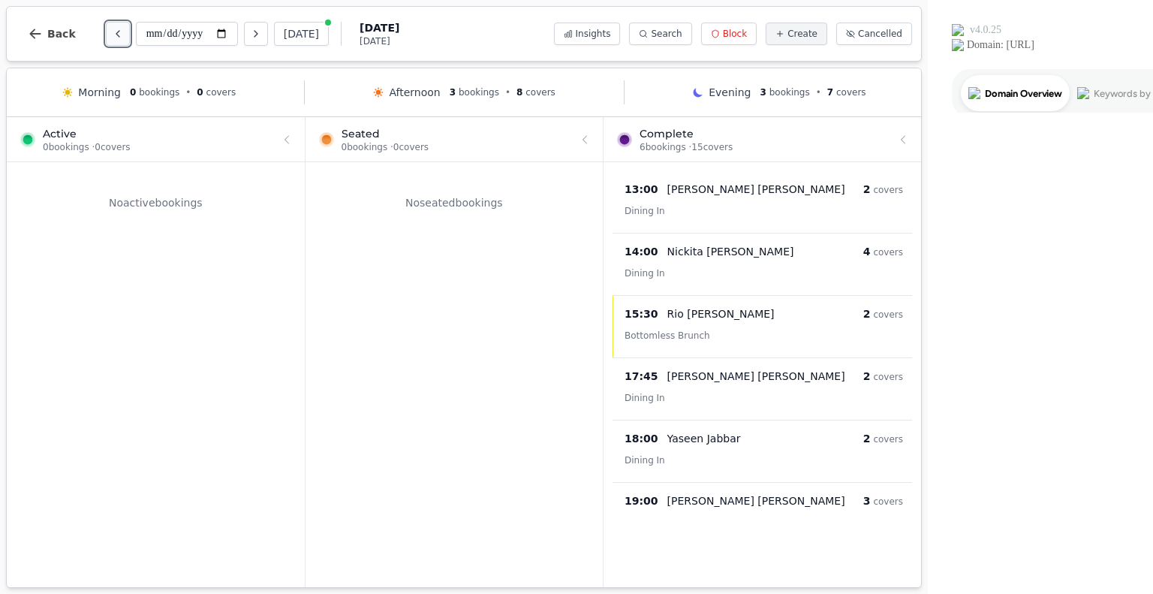
click at [115, 28] on icon "Previous day" at bounding box center [118, 34] width 12 height 12
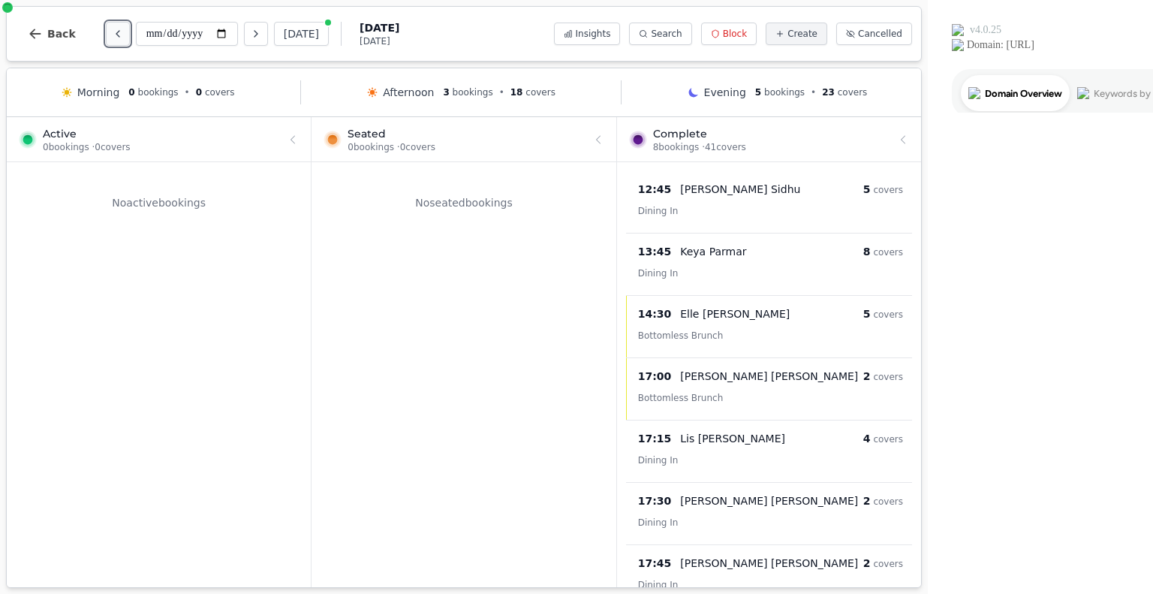
click at [115, 28] on icon "Previous day" at bounding box center [118, 34] width 12 height 12
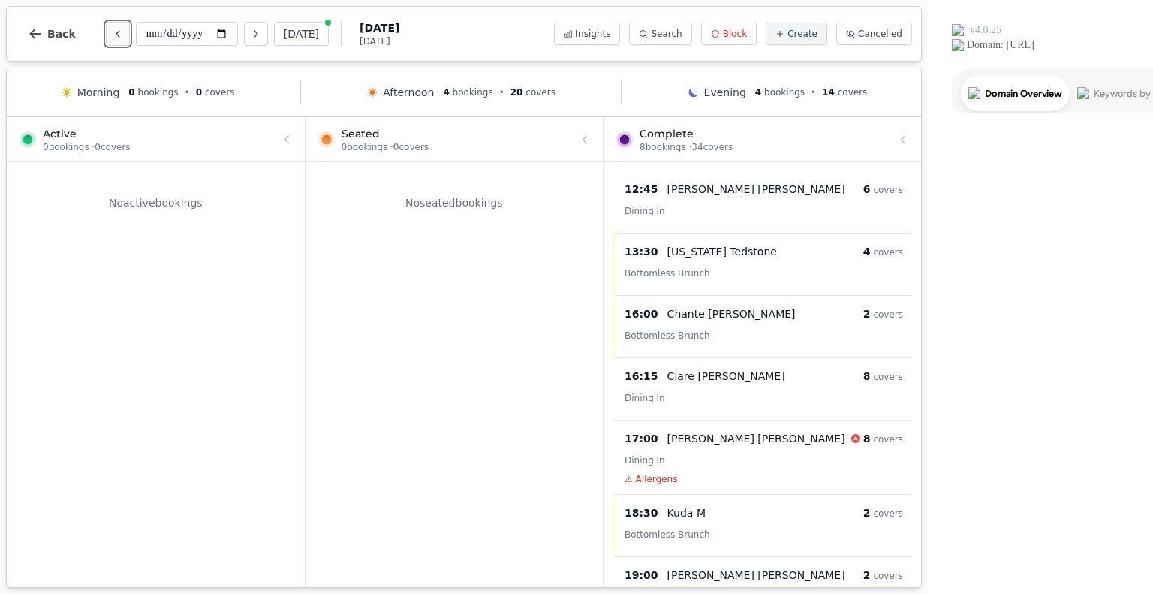
click at [115, 28] on icon "Previous day" at bounding box center [118, 34] width 12 height 12
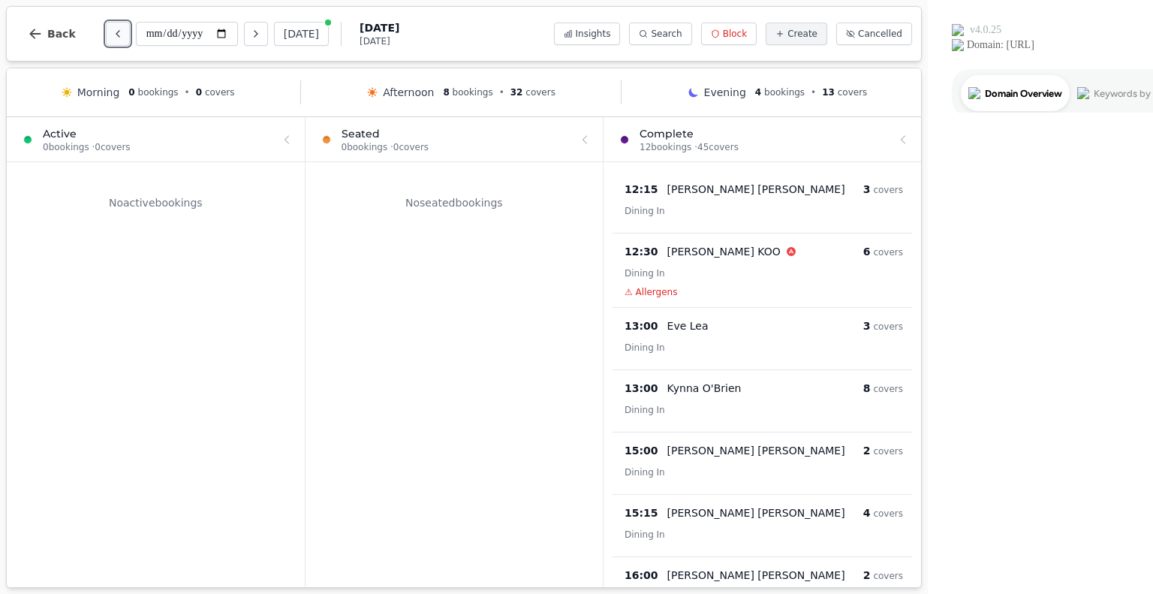
click at [115, 28] on icon "Previous day" at bounding box center [118, 34] width 12 height 12
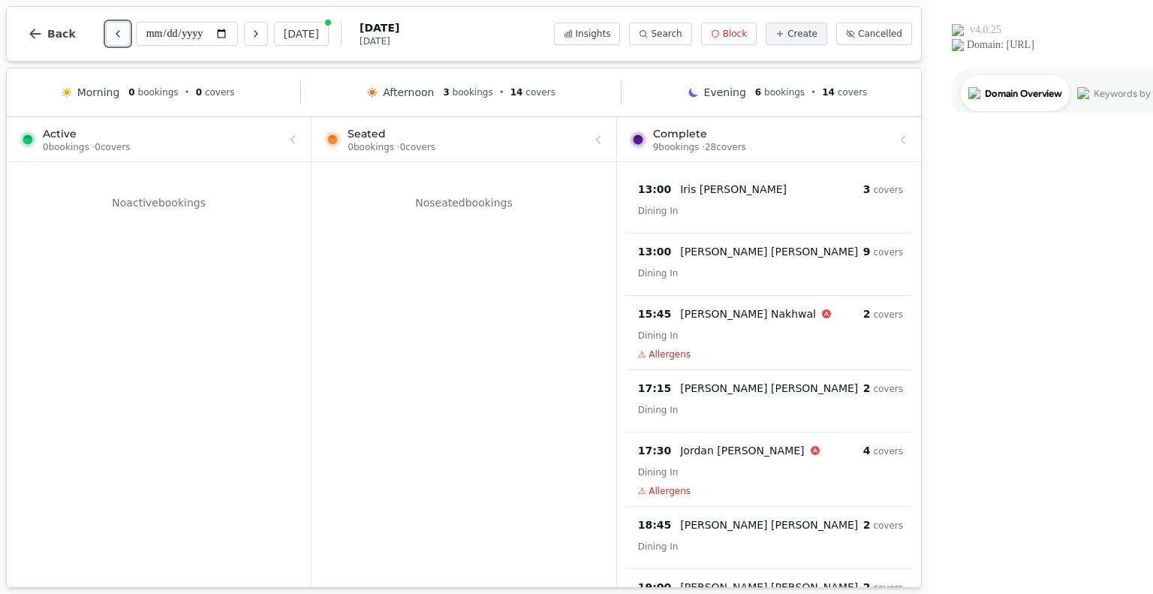
click at [115, 28] on icon "Previous day" at bounding box center [118, 34] width 12 height 12
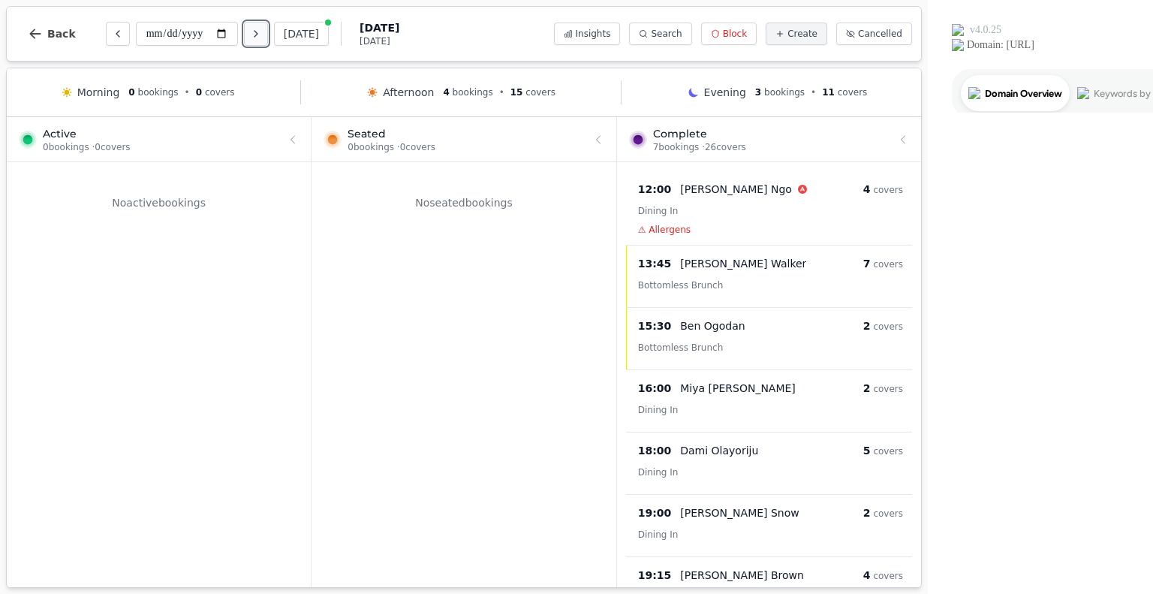
click at [253, 36] on icon "Next day" at bounding box center [256, 34] width 12 height 12
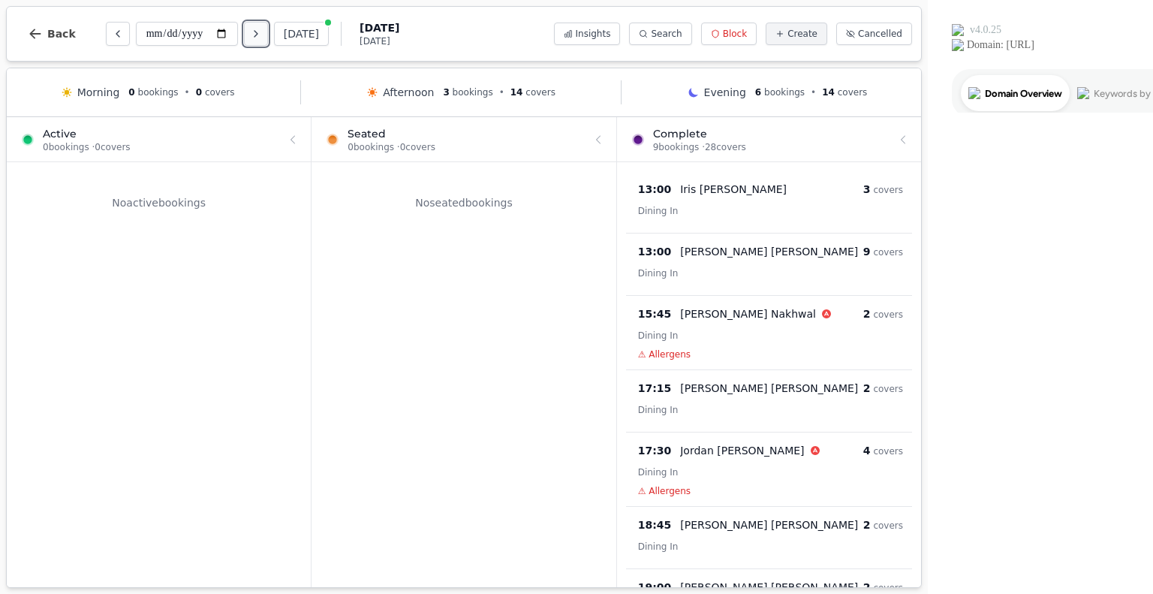
click at [253, 36] on icon "Next day" at bounding box center [256, 34] width 12 height 12
type input "**********"
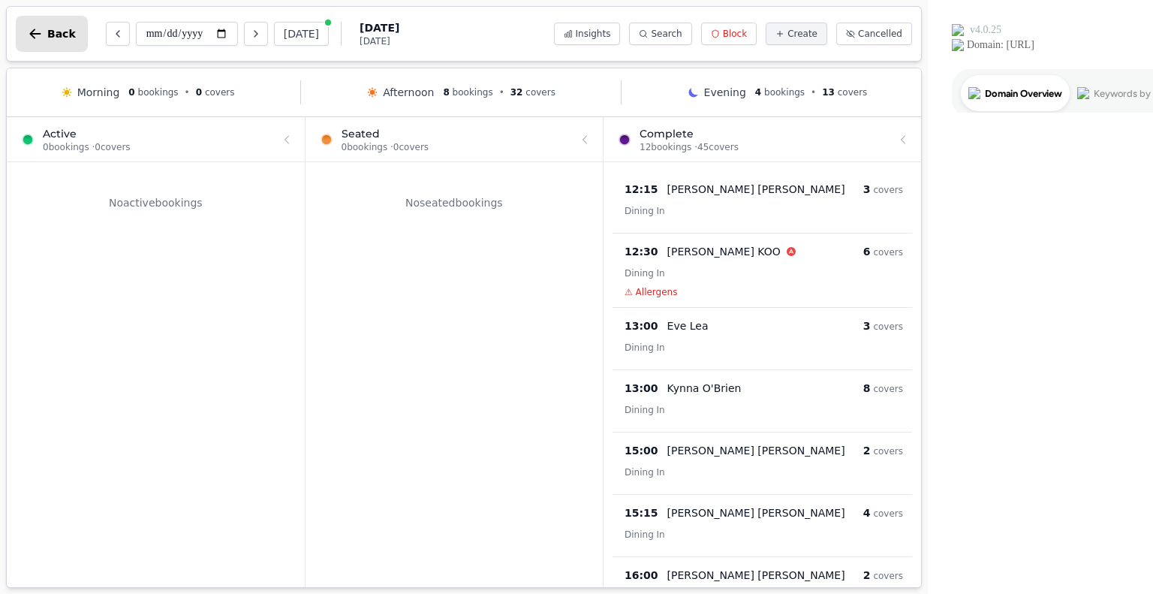
click at [45, 37] on button "Back" at bounding box center [52, 34] width 72 height 36
